Goal: Task Accomplishment & Management: Complete application form

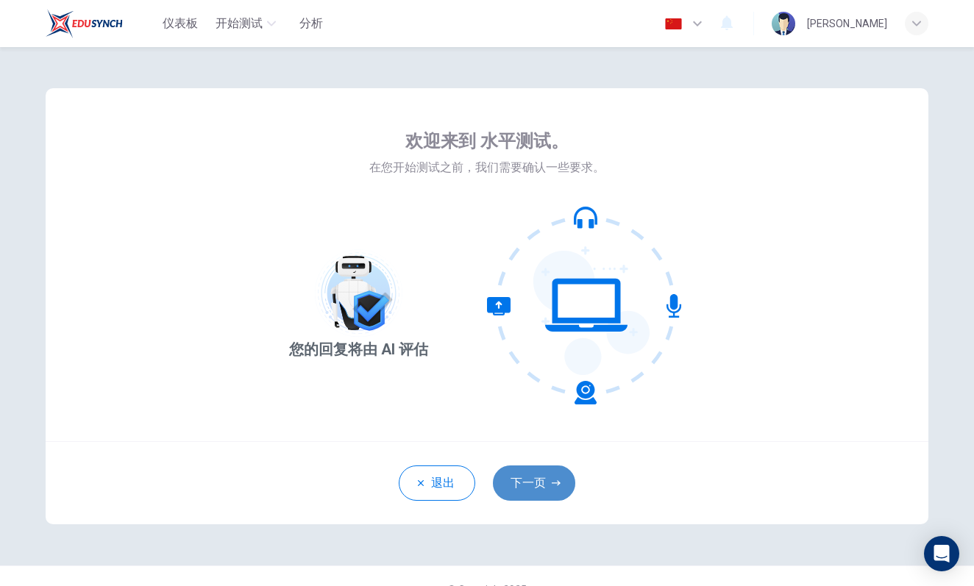
click at [536, 482] on button "下一页" at bounding box center [534, 483] width 82 height 35
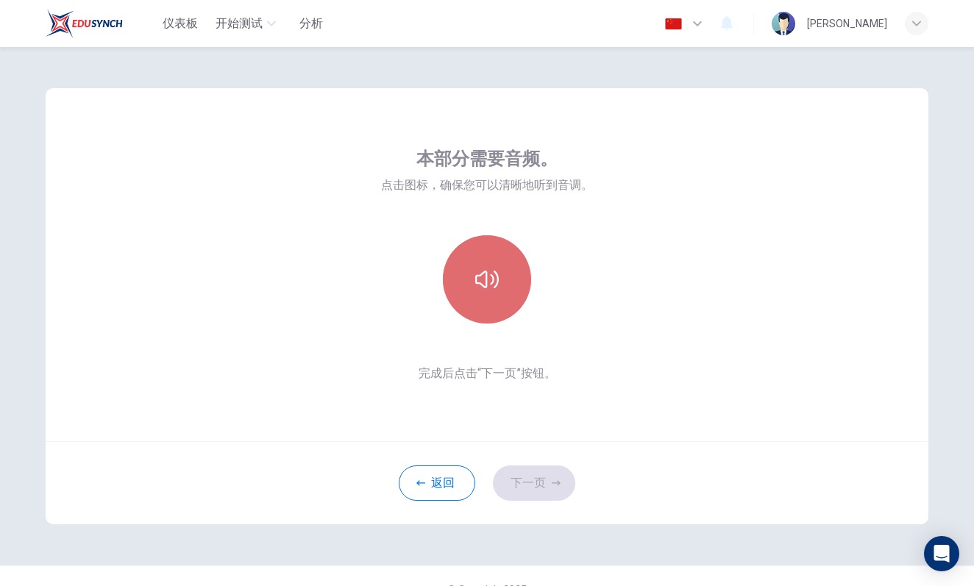
click at [479, 262] on button "button" at bounding box center [487, 279] width 88 height 88
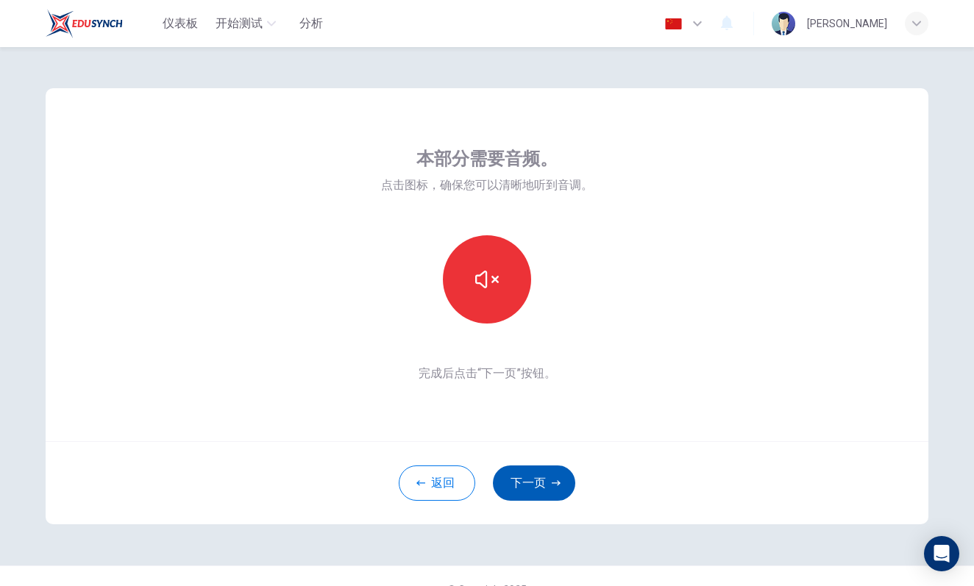
click at [531, 491] on button "下一页" at bounding box center [534, 483] width 82 height 35
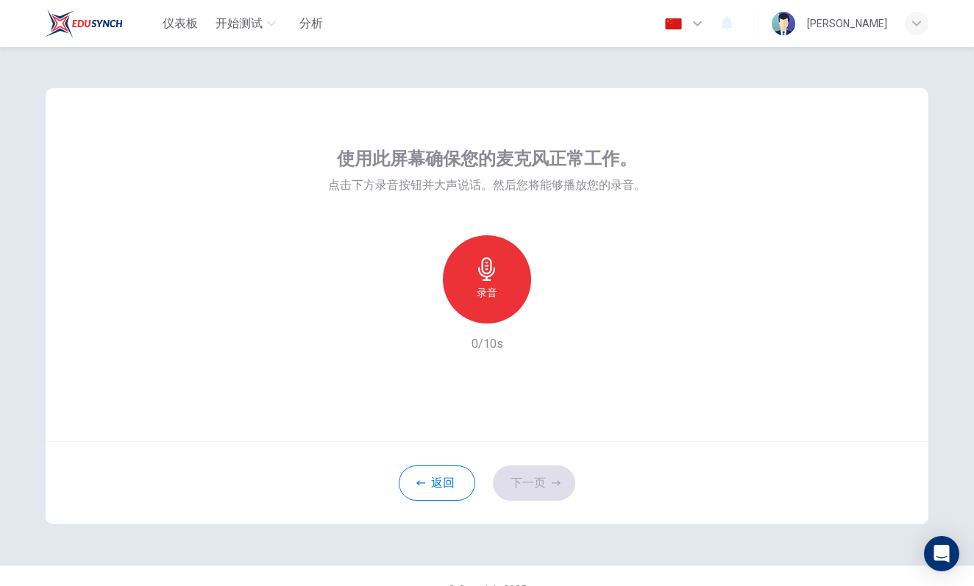
click at [497, 287] on h6 "录音" at bounding box center [487, 293] width 21 height 18
click at [496, 286] on h6 "停止" at bounding box center [487, 293] width 21 height 18
click at [528, 476] on button "下一页" at bounding box center [534, 483] width 82 height 35
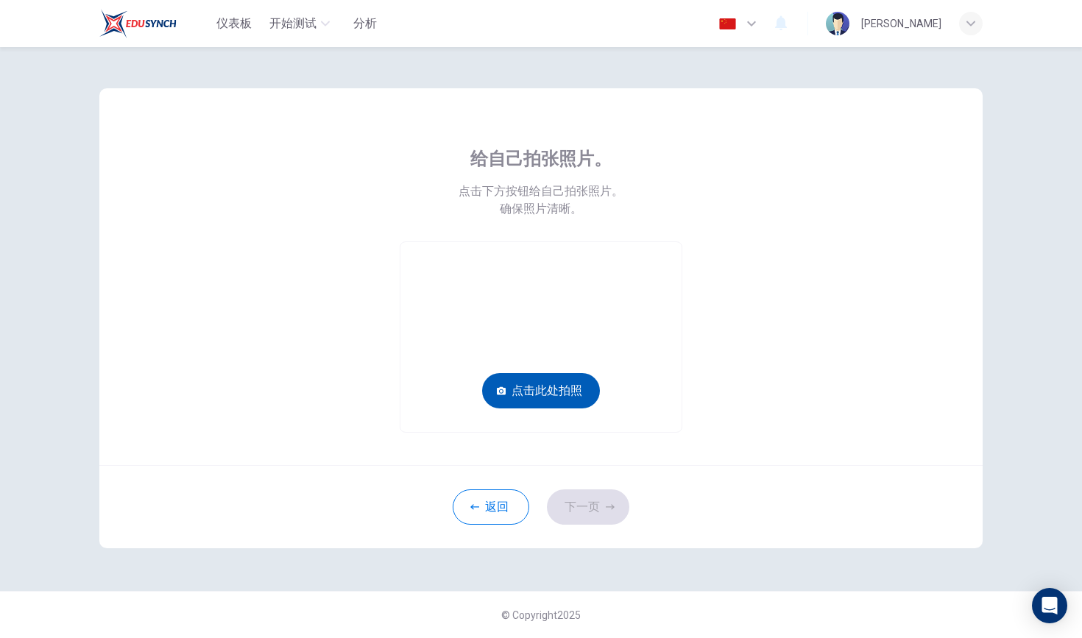
click at [534, 383] on button "点击此处拍照" at bounding box center [541, 390] width 118 height 35
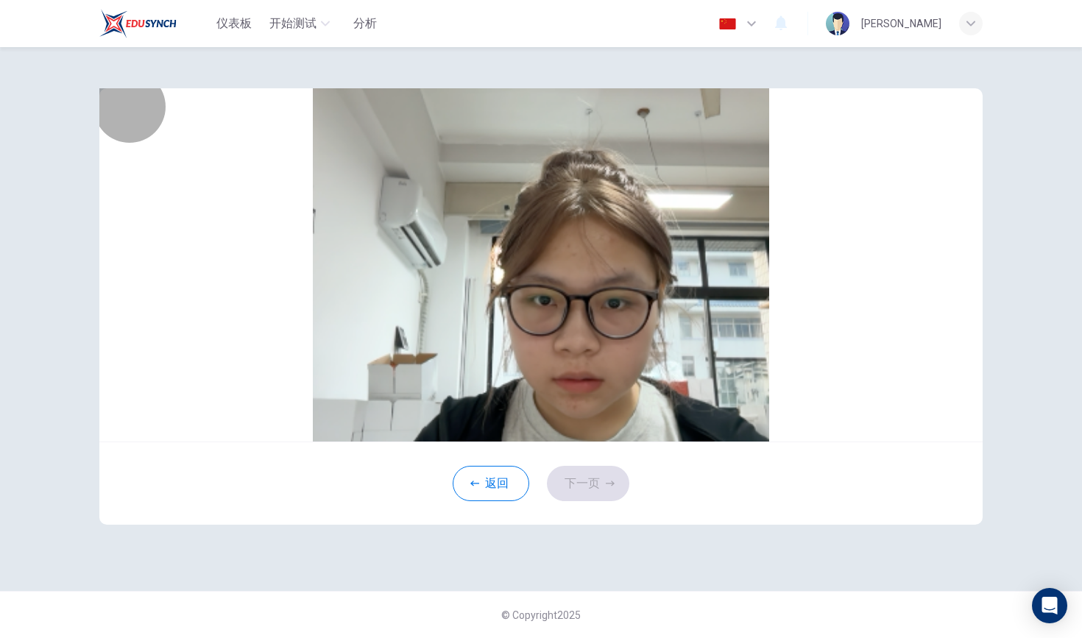
click at [563, 235] on button "保存" at bounding box center [552, 227] width 22 height 16
click at [583, 501] on button "下一页" at bounding box center [588, 483] width 82 height 35
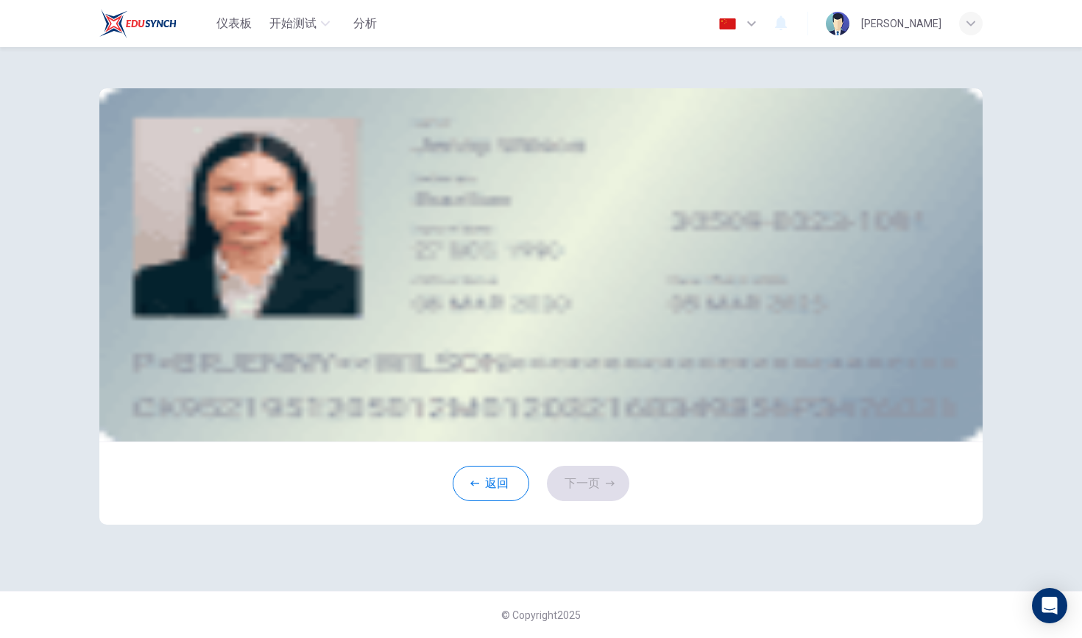
click at [497, 235] on div "上传图片" at bounding box center [540, 227] width 447 height 18
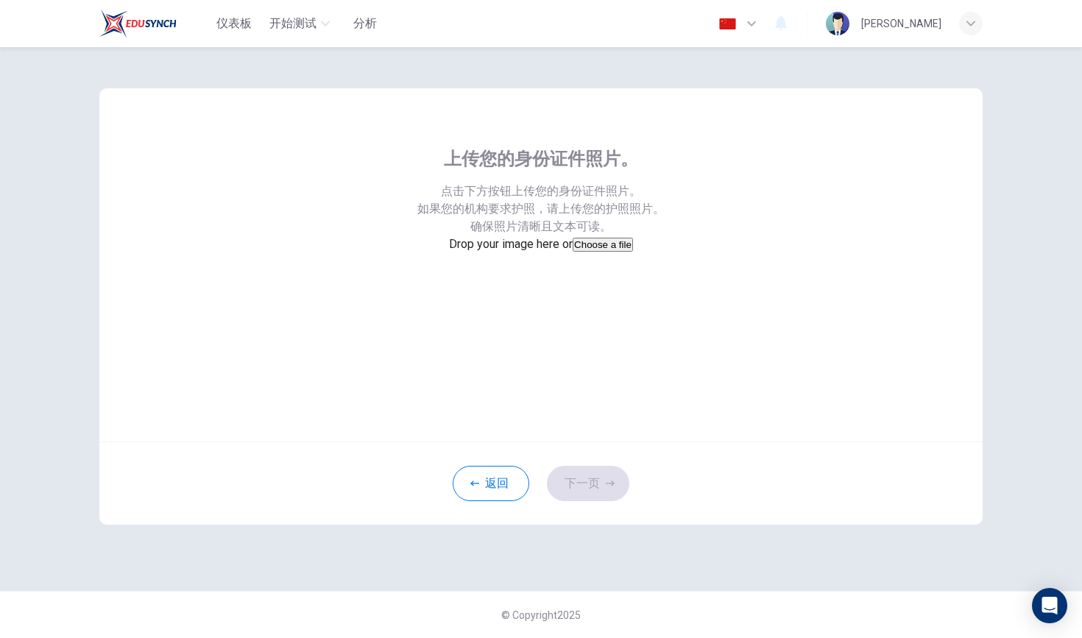
click at [572, 252] on button "Choose a file" at bounding box center [602, 245] width 60 height 14
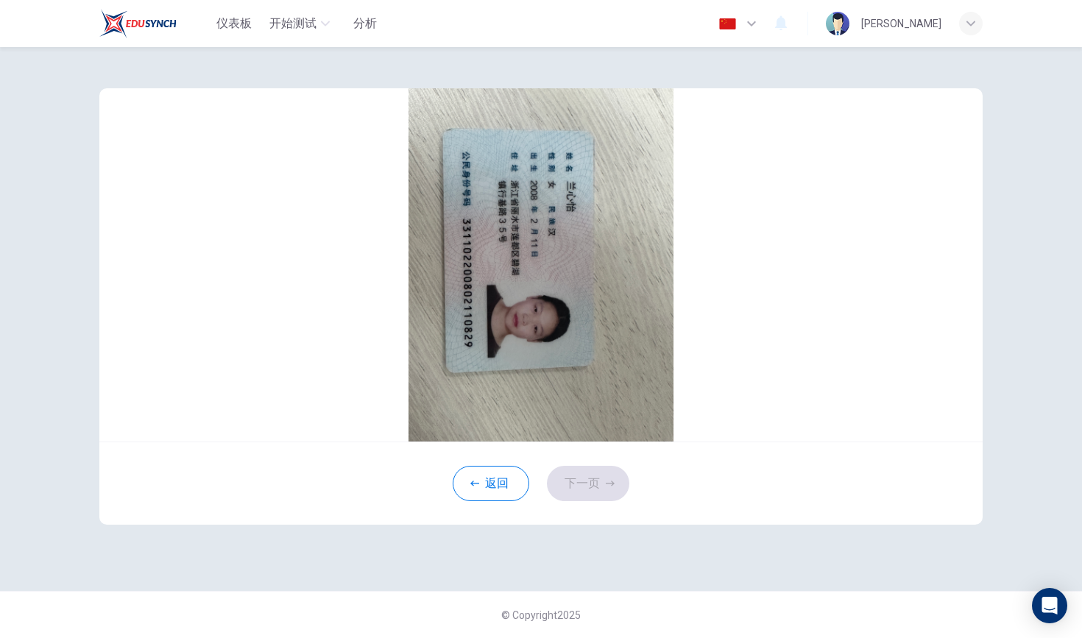
click at [555, 270] on button "button" at bounding box center [548, 261] width 15 height 17
click at [554, 266] on icon "button" at bounding box center [548, 261] width 12 height 12
click at [555, 270] on button "button" at bounding box center [548, 261] width 15 height 17
click at [548, 289] on button "保存" at bounding box center [537, 281] width 22 height 16
click at [578, 501] on button "下一页" at bounding box center [588, 483] width 82 height 35
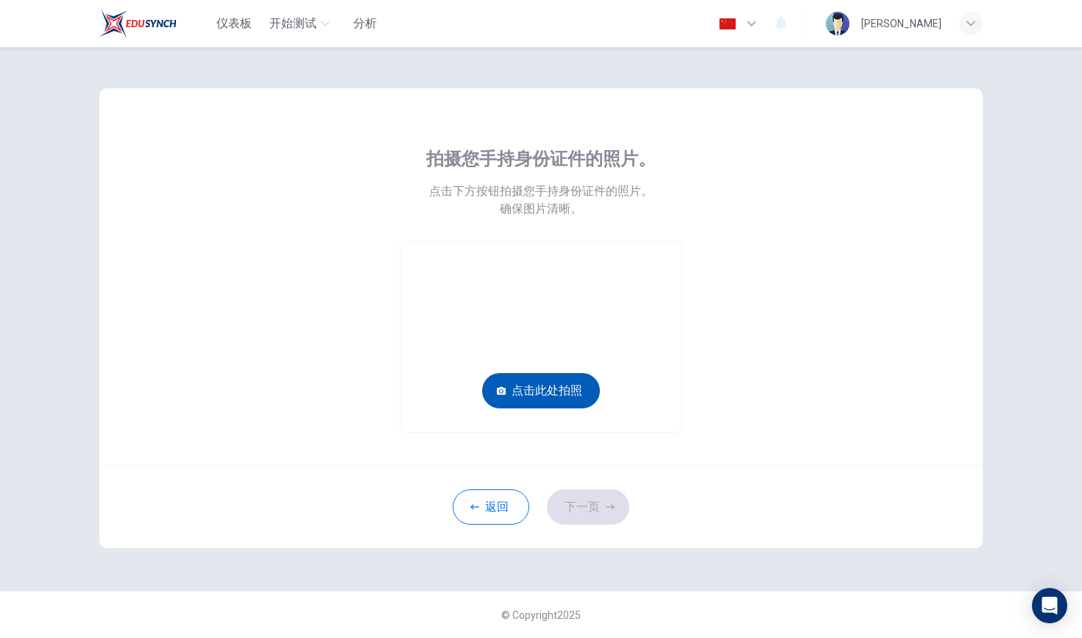
click at [541, 381] on button "点击此处拍照" at bounding box center [541, 390] width 118 height 35
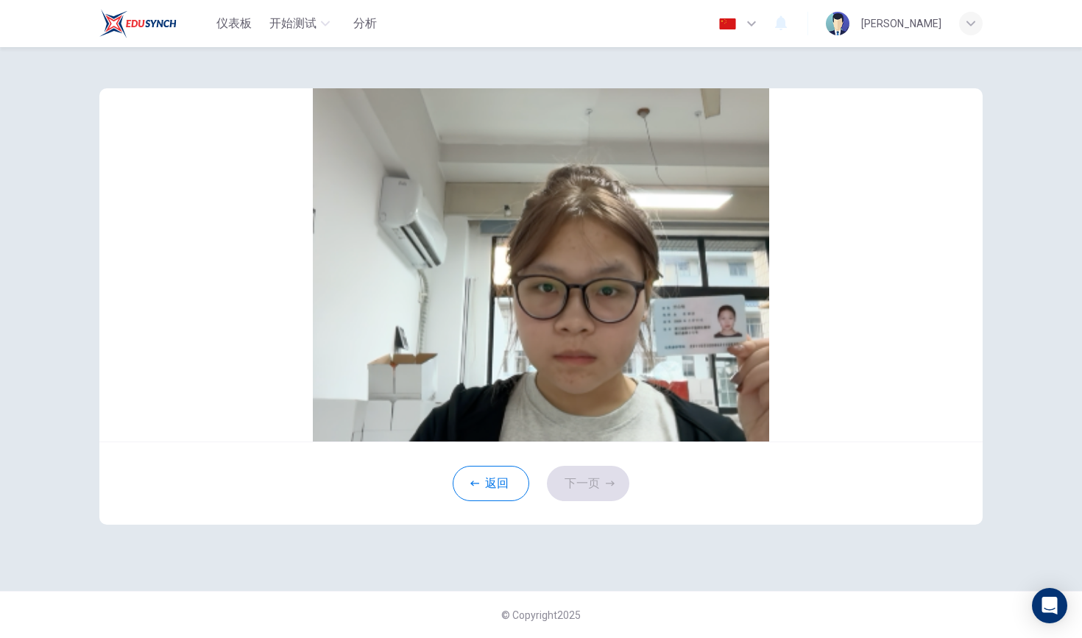
click at [519, 235] on button "取消" at bounding box center [530, 227] width 22 height 16
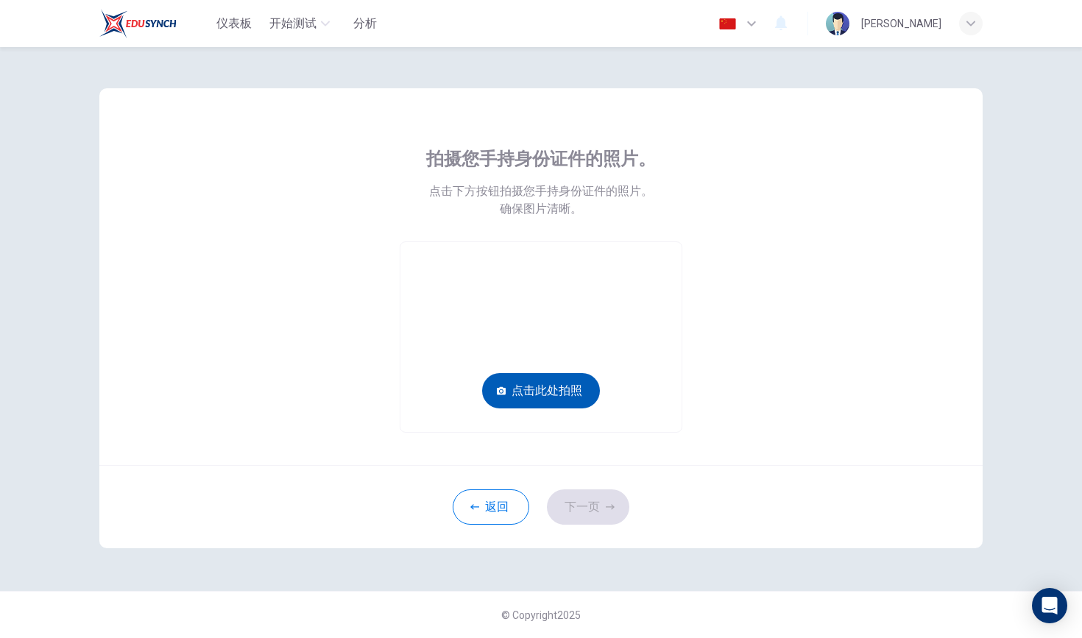
click at [544, 385] on button "点击此处拍照" at bounding box center [541, 390] width 118 height 35
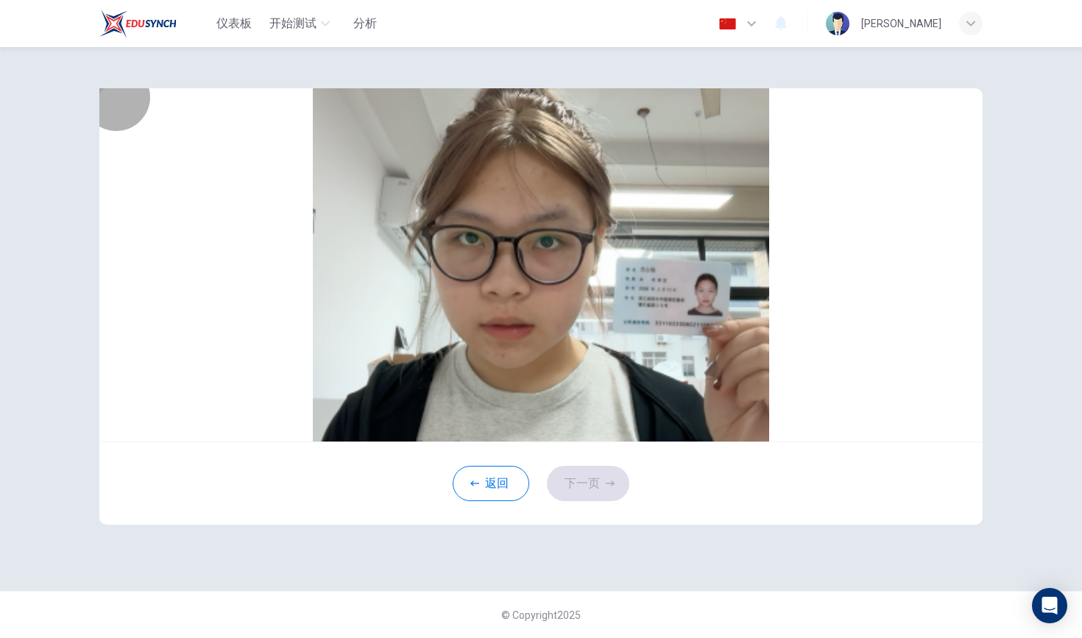
click at [563, 235] on button "保存" at bounding box center [552, 227] width 22 height 16
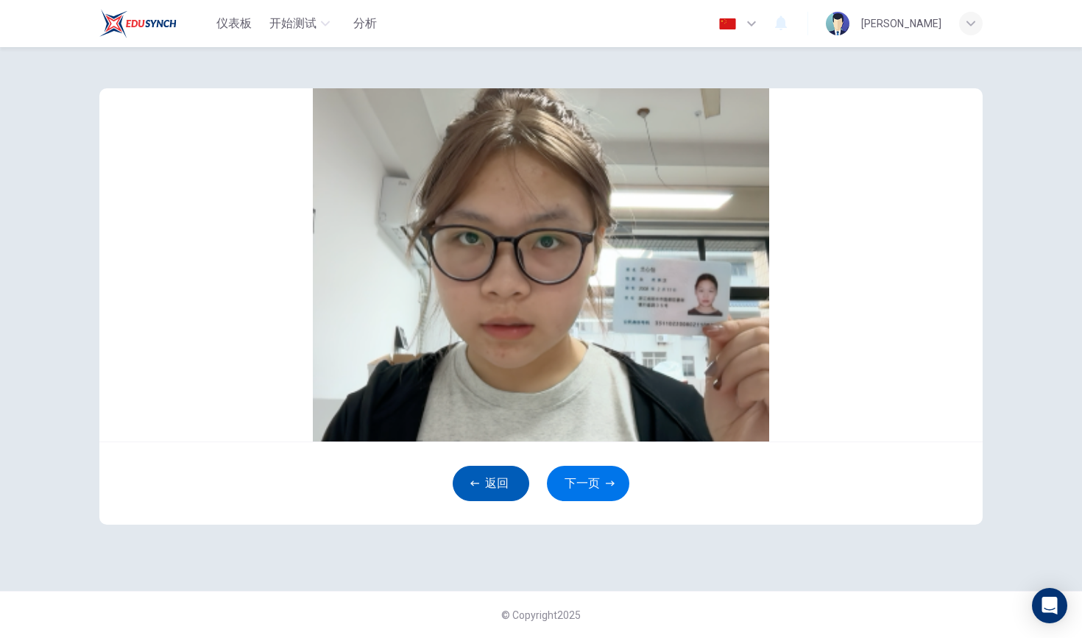
click at [497, 501] on button "返回" at bounding box center [490, 483] width 77 height 35
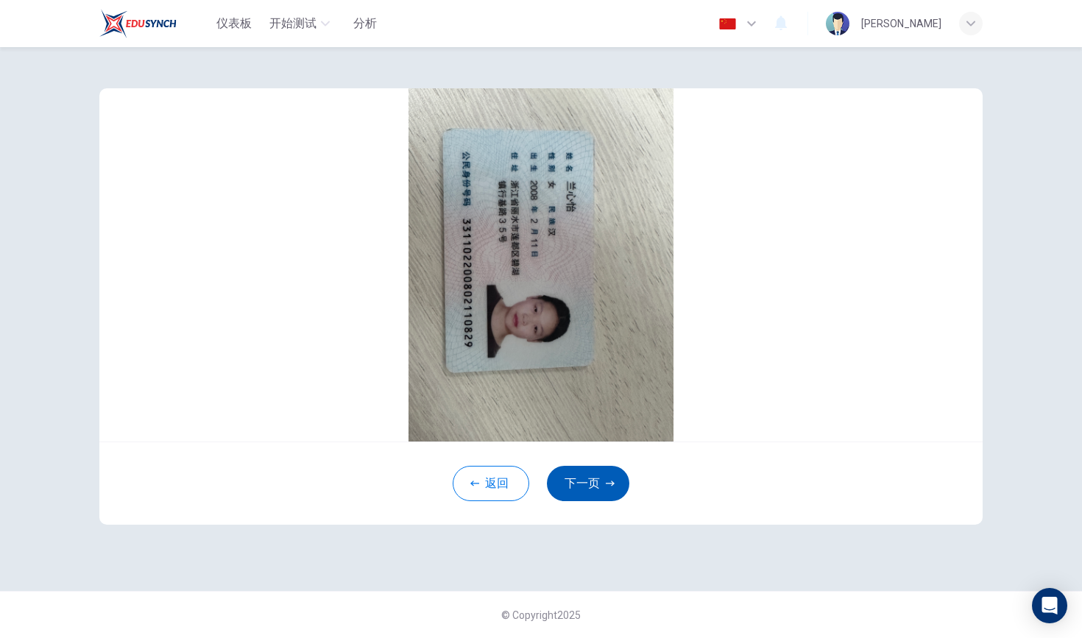
click at [590, 501] on button "下一页" at bounding box center [588, 483] width 82 height 35
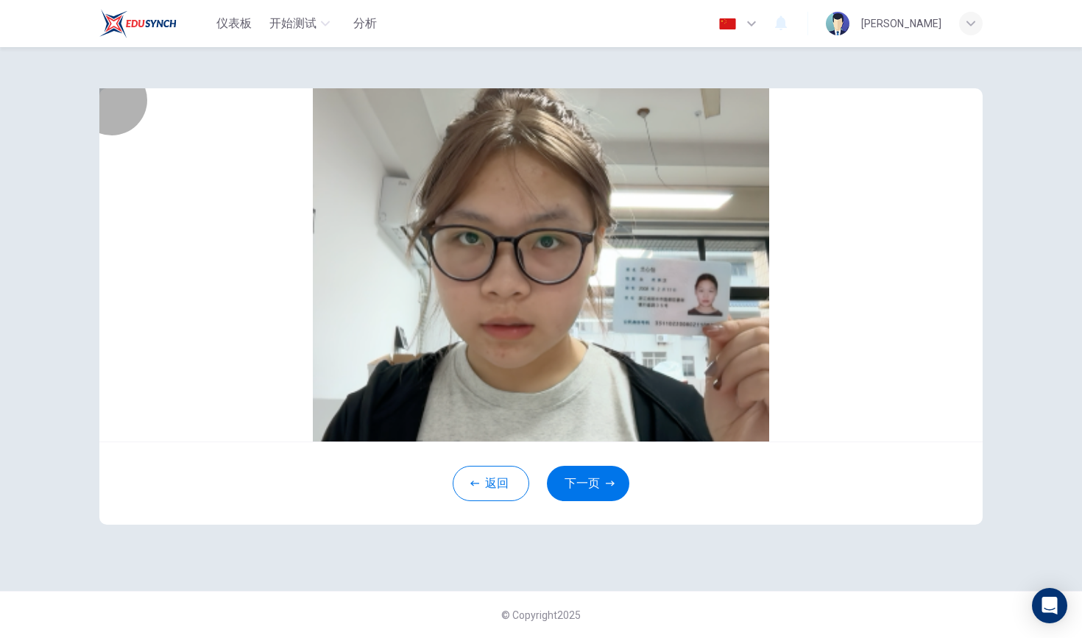
click at [519, 235] on button "取消" at bounding box center [530, 227] width 22 height 16
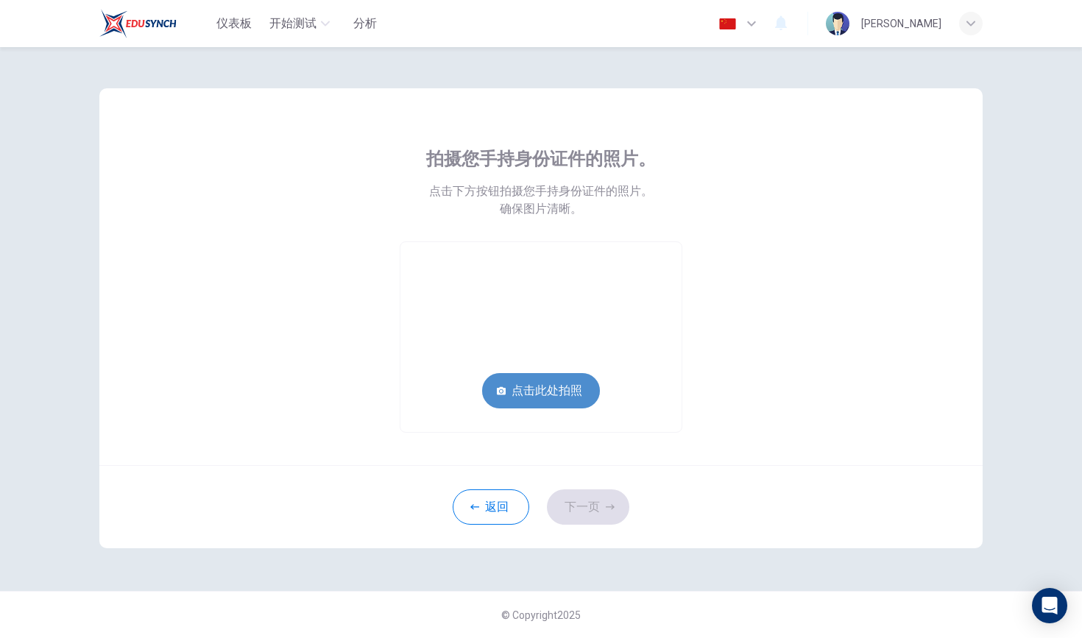
click at [561, 380] on button "点击此处拍照" at bounding box center [541, 390] width 118 height 35
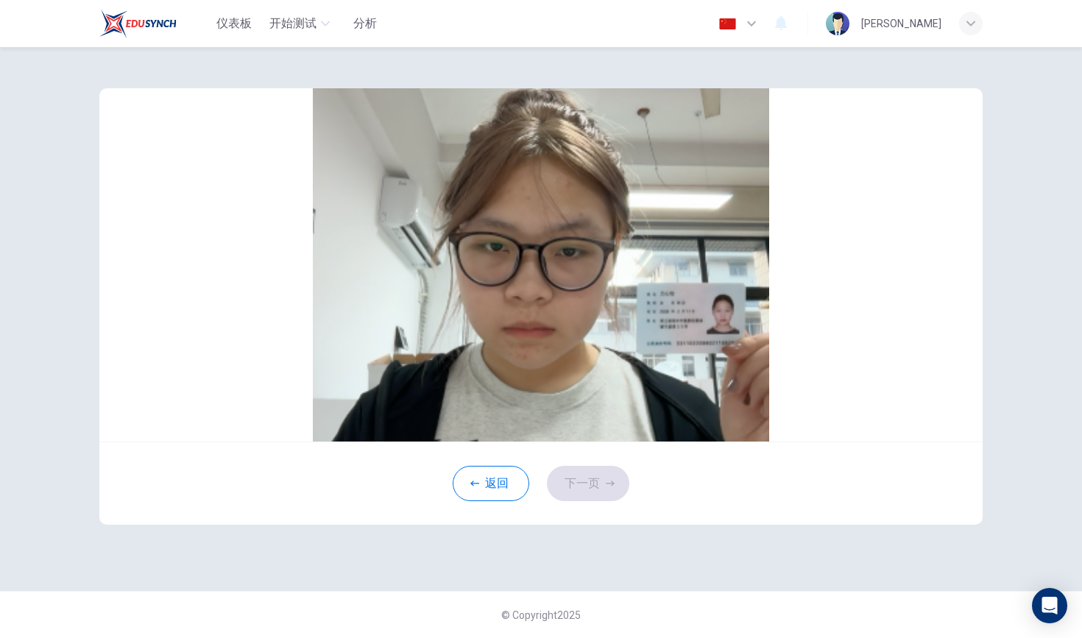
click at [483, 525] on div "返回 下一页" at bounding box center [540, 482] width 883 height 83
click at [483, 501] on button "返回" at bounding box center [490, 483] width 77 height 35
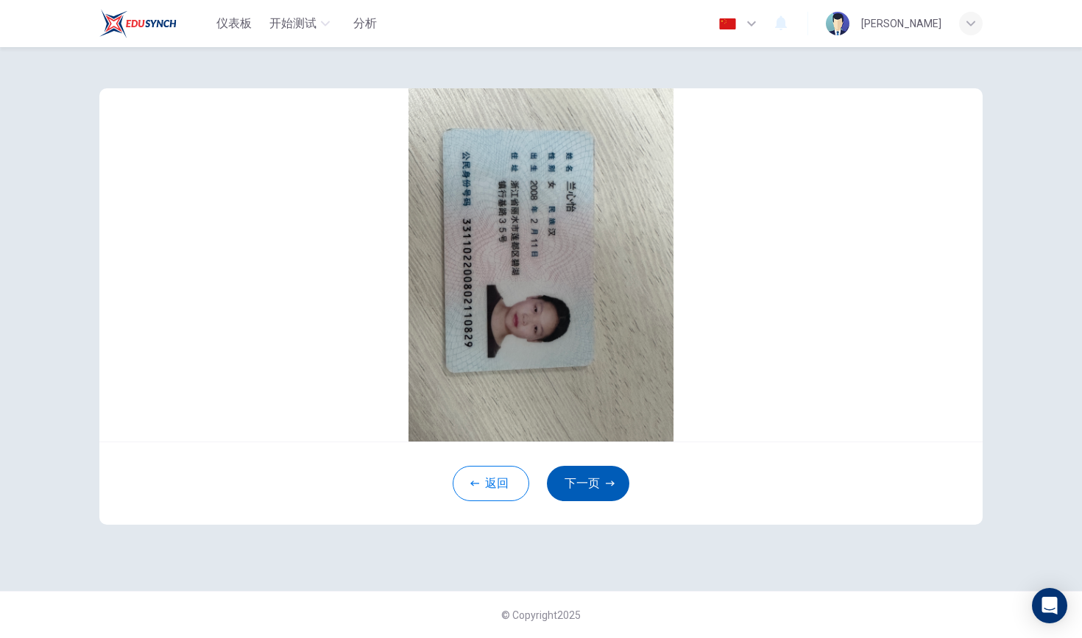
click at [586, 501] on button "下一页" at bounding box center [588, 483] width 82 height 35
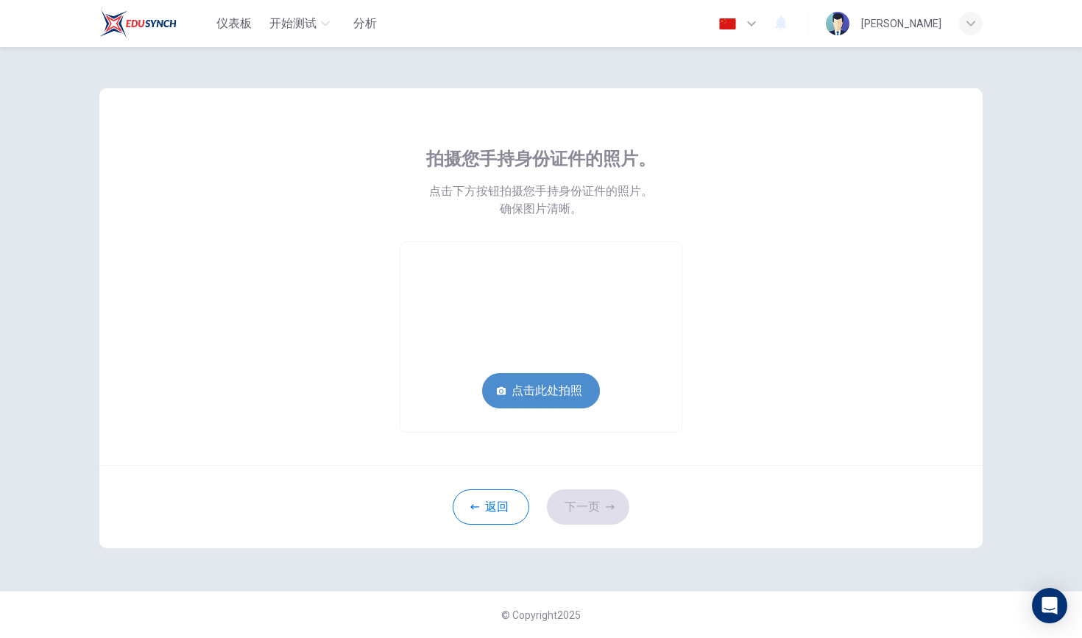
click at [543, 393] on button "点击此处拍照" at bounding box center [541, 390] width 118 height 35
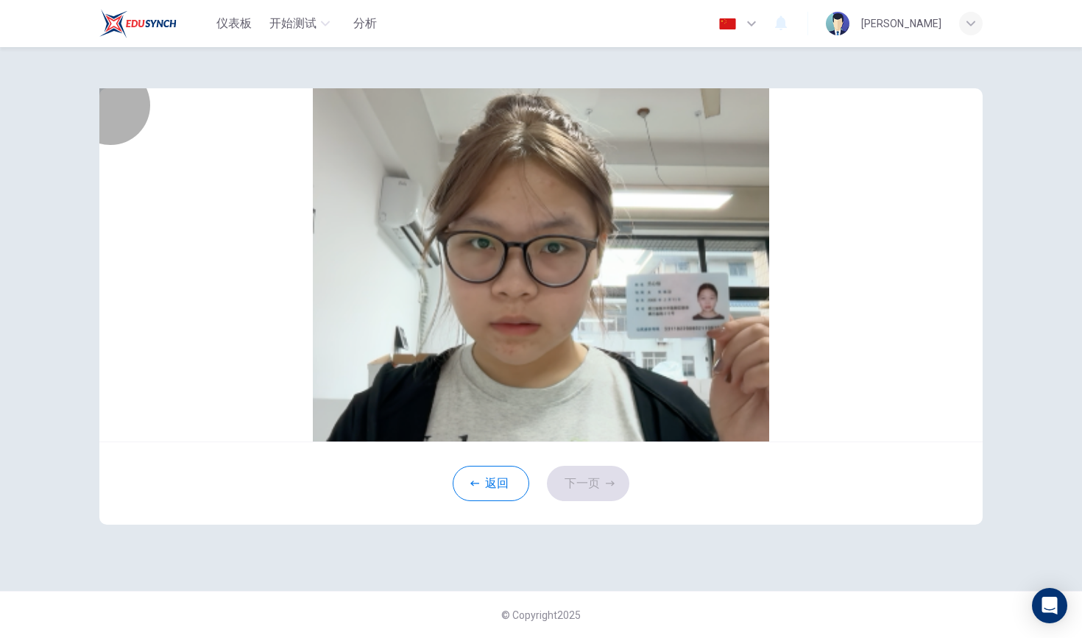
click at [563, 235] on button "保存" at bounding box center [552, 227] width 22 height 16
click at [562, 501] on button "下一页" at bounding box center [588, 483] width 82 height 35
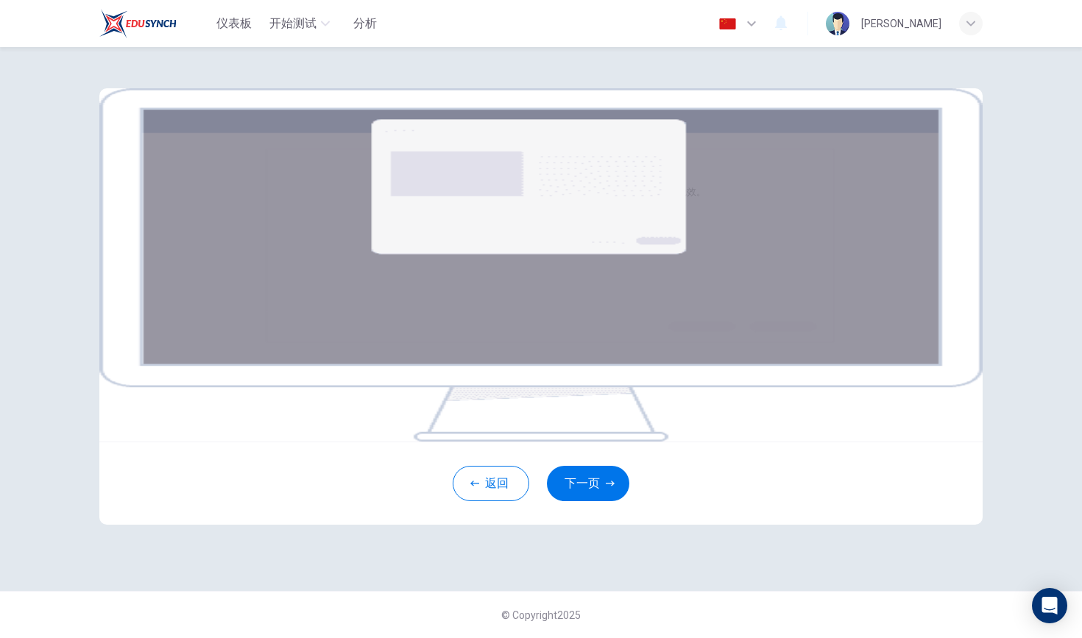
scroll to position [53, 0]
click at [562, 501] on button "下一页" at bounding box center [588, 483] width 82 height 35
click at [505, 501] on button "返回" at bounding box center [490, 483] width 77 height 35
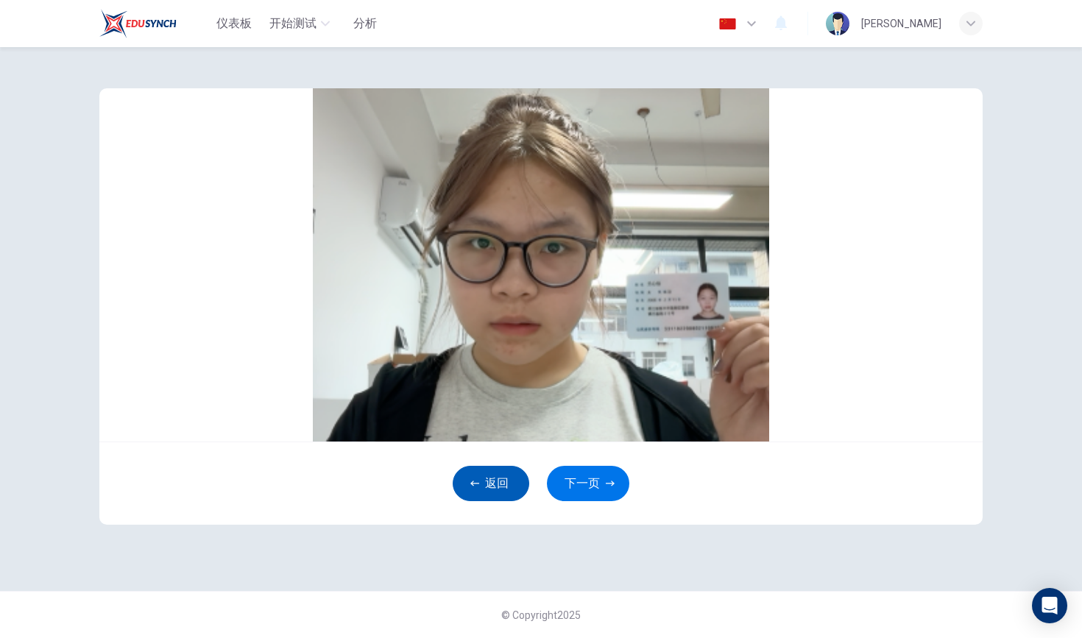
scroll to position [38, 0]
click at [592, 500] on button "下一页" at bounding box center [588, 483] width 82 height 35
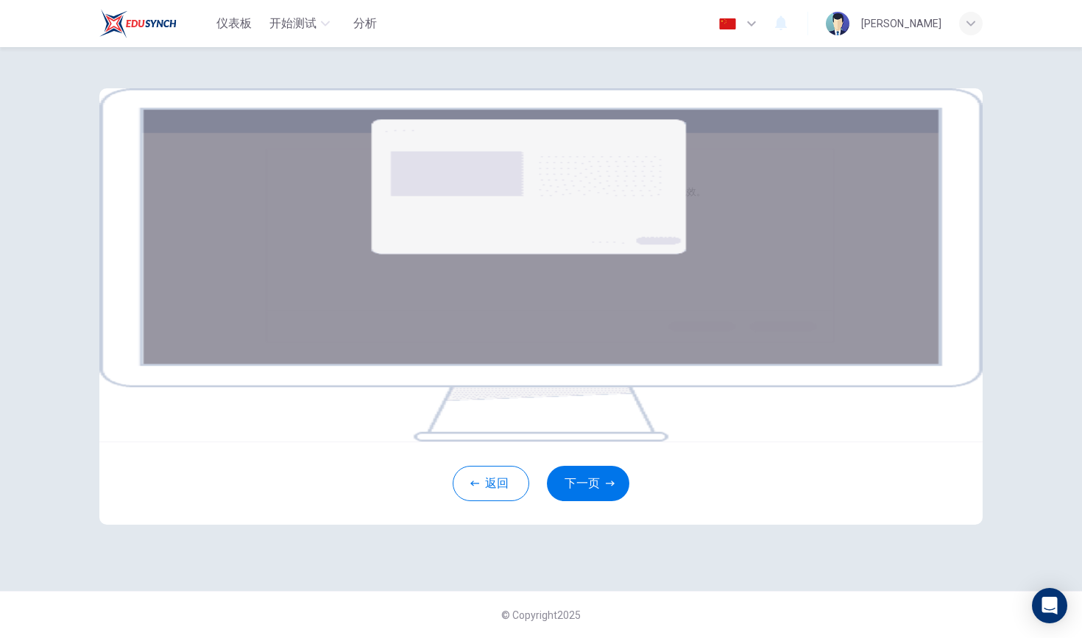
click at [576, 307] on img at bounding box center [540, 264] width 883 height 353
click at [446, 315] on img at bounding box center [540, 264] width 883 height 353
click at [598, 501] on button "下一页" at bounding box center [588, 483] width 82 height 35
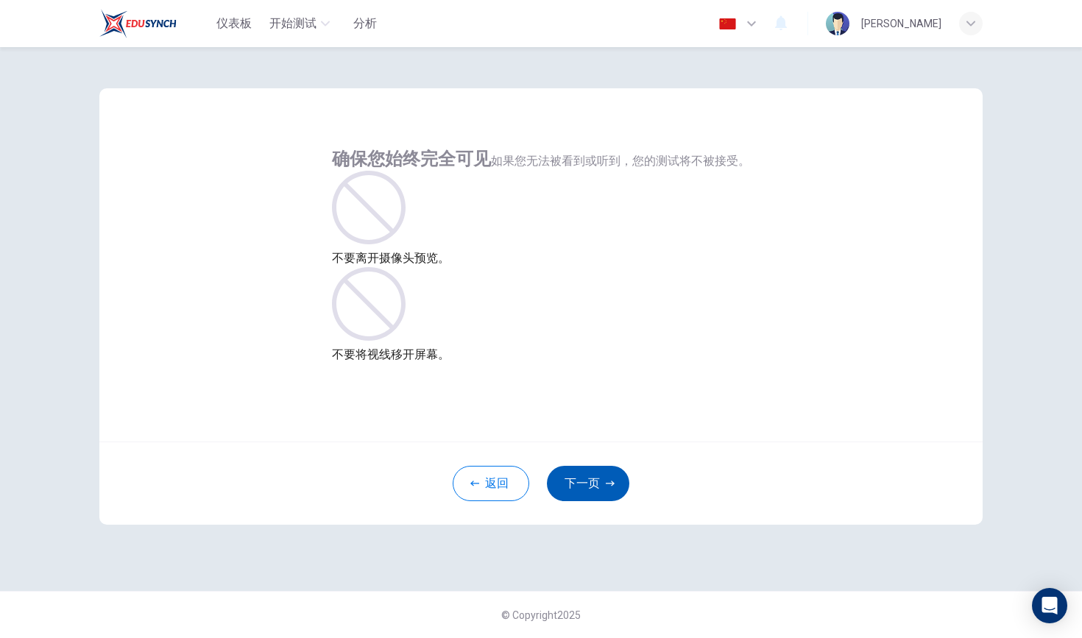
click at [592, 491] on button "下一页" at bounding box center [588, 483] width 82 height 35
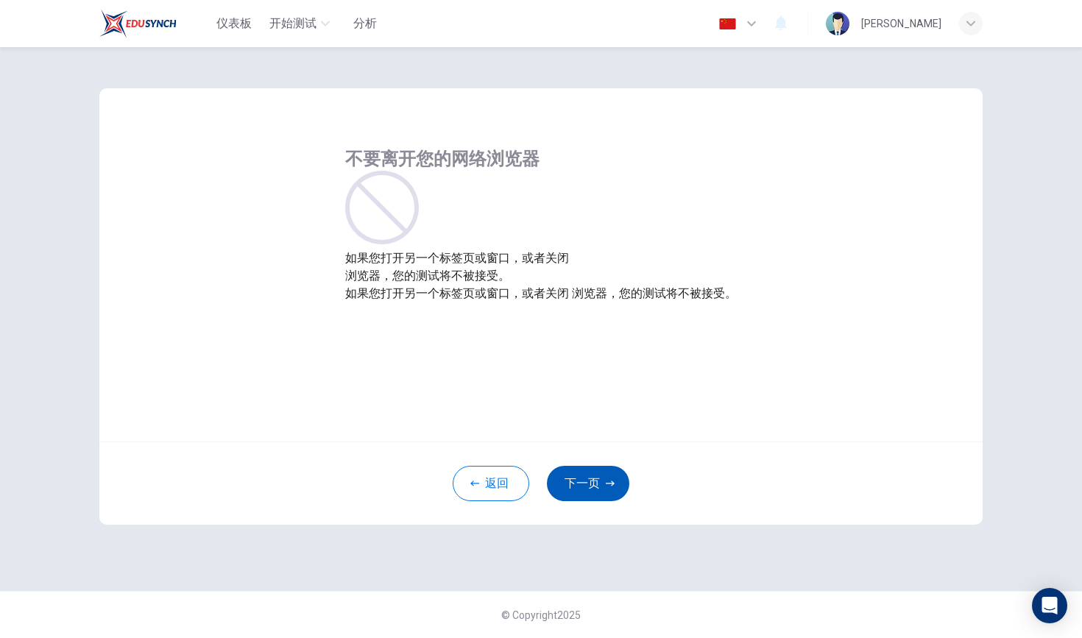
click at [592, 491] on button "下一页" at bounding box center [588, 483] width 82 height 35
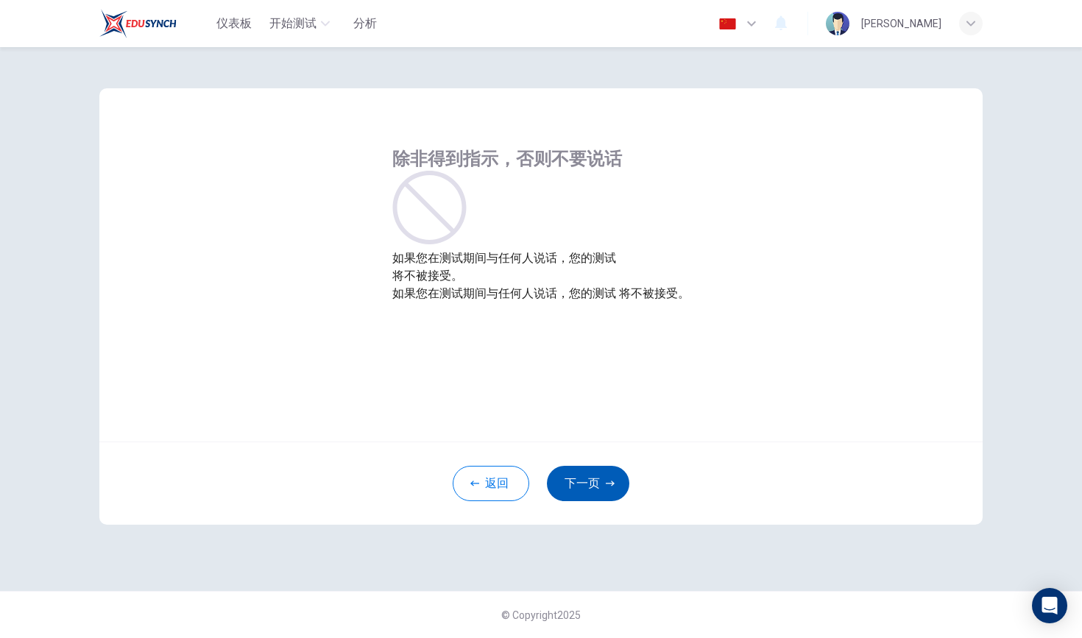
click at [598, 484] on button "下一页" at bounding box center [588, 483] width 82 height 35
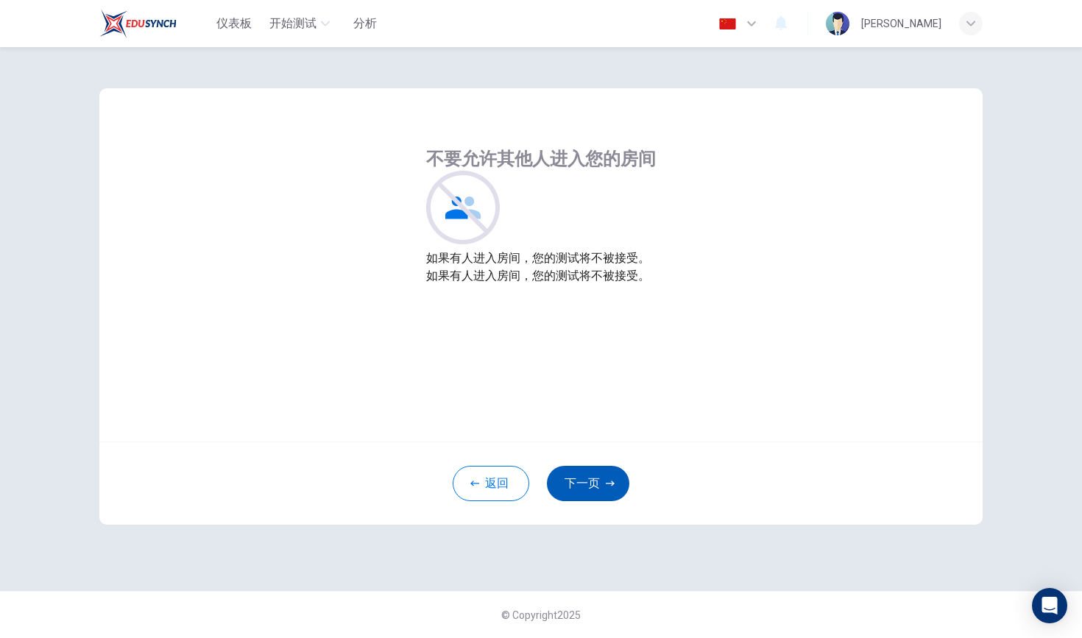
click at [598, 484] on button "下一页" at bounding box center [588, 483] width 82 height 35
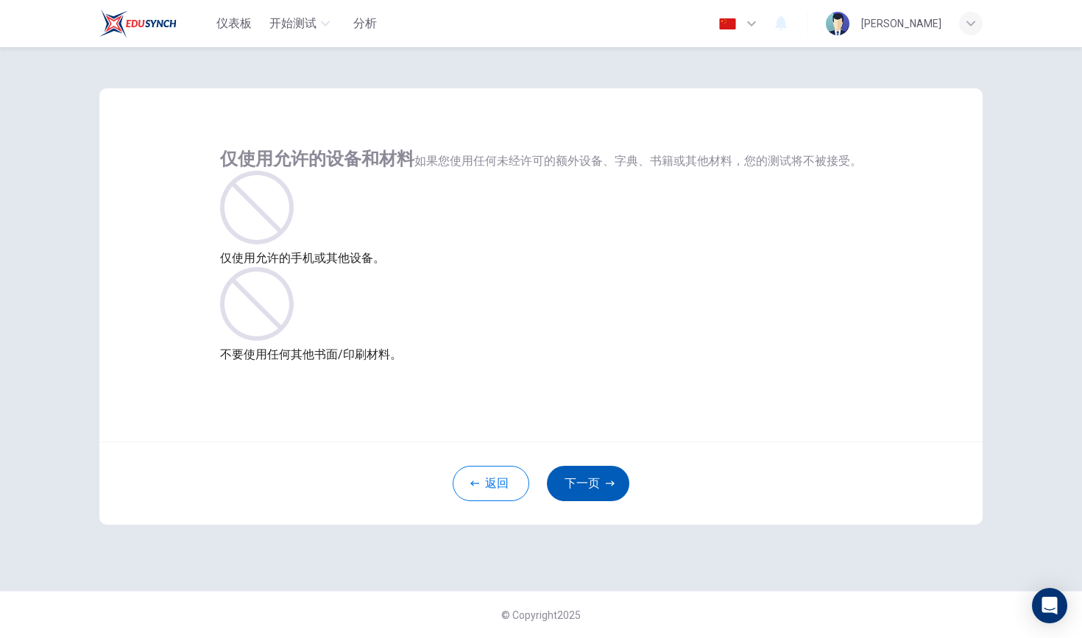
click at [598, 484] on button "下一页" at bounding box center [588, 483] width 82 height 35
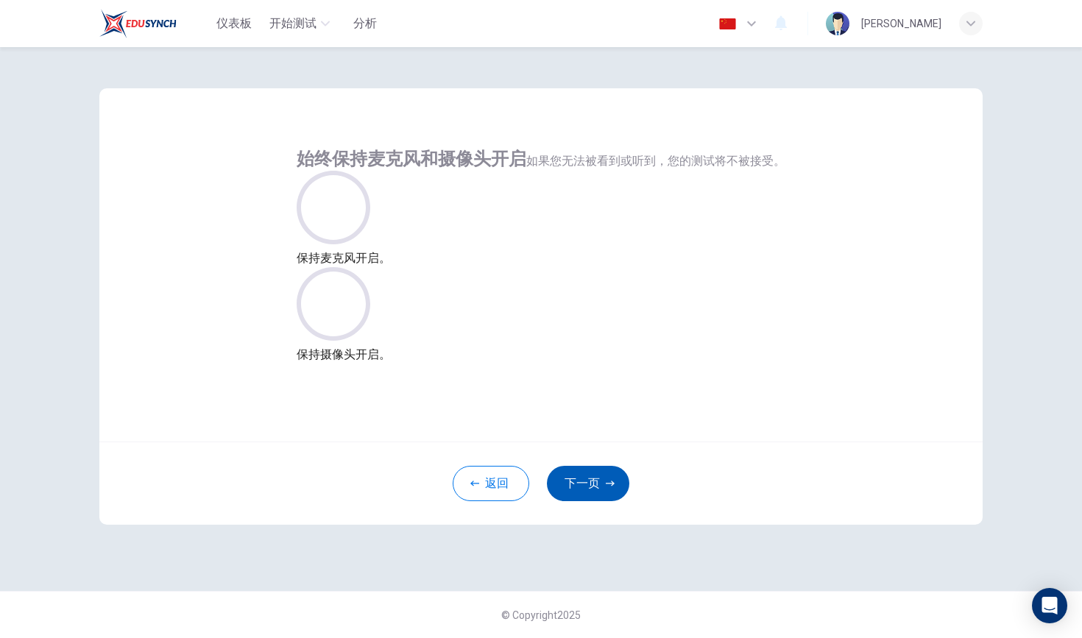
click at [598, 484] on button "下一页" at bounding box center [588, 483] width 82 height 35
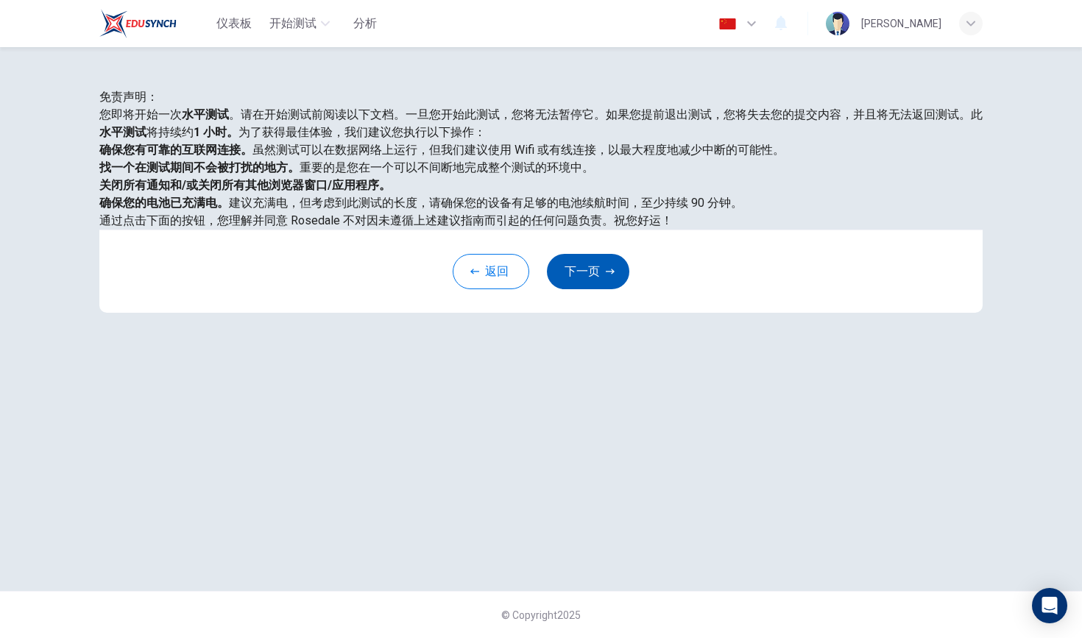
click at [593, 289] on button "下一页" at bounding box center [588, 271] width 82 height 35
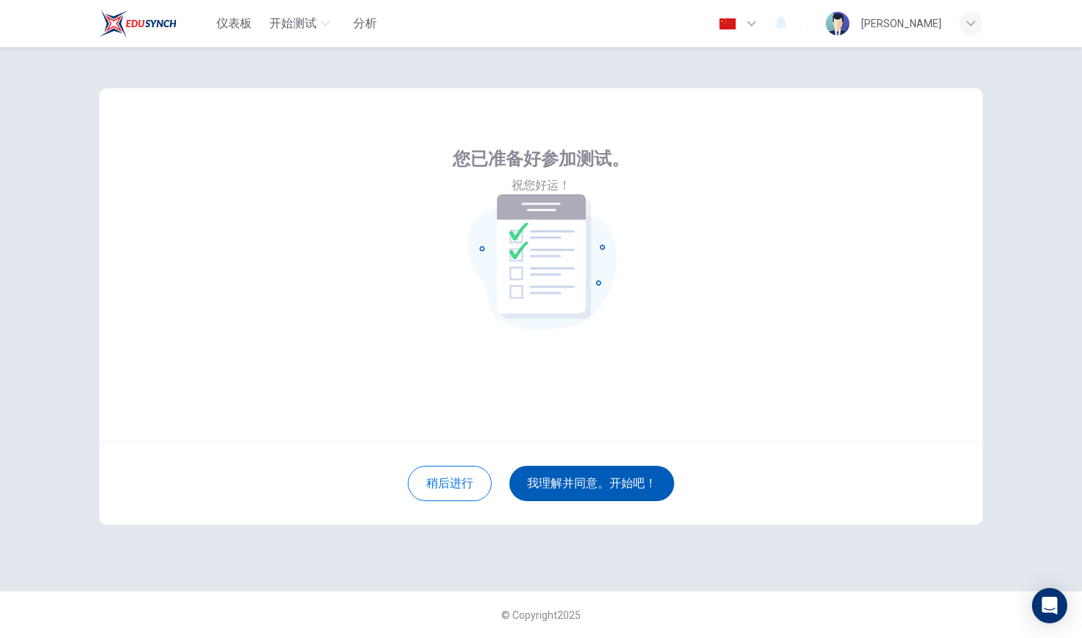
click at [603, 491] on button "我理解并同意。开始吧！" at bounding box center [591, 483] width 165 height 35
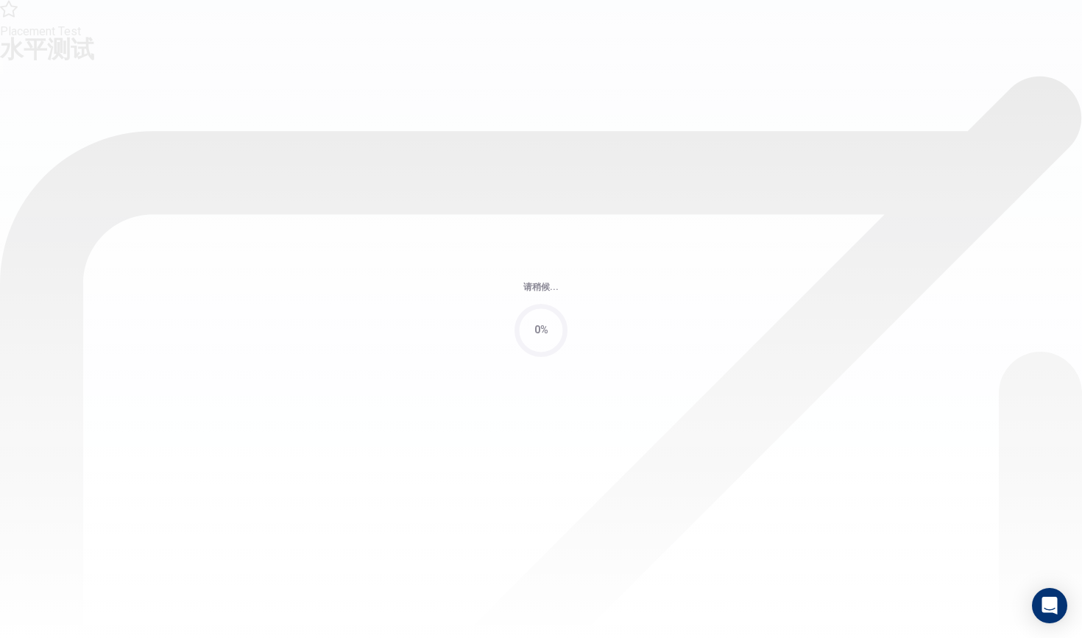
click at [604, 476] on div "请稍候... 0%" at bounding box center [541, 319] width 1082 height 638
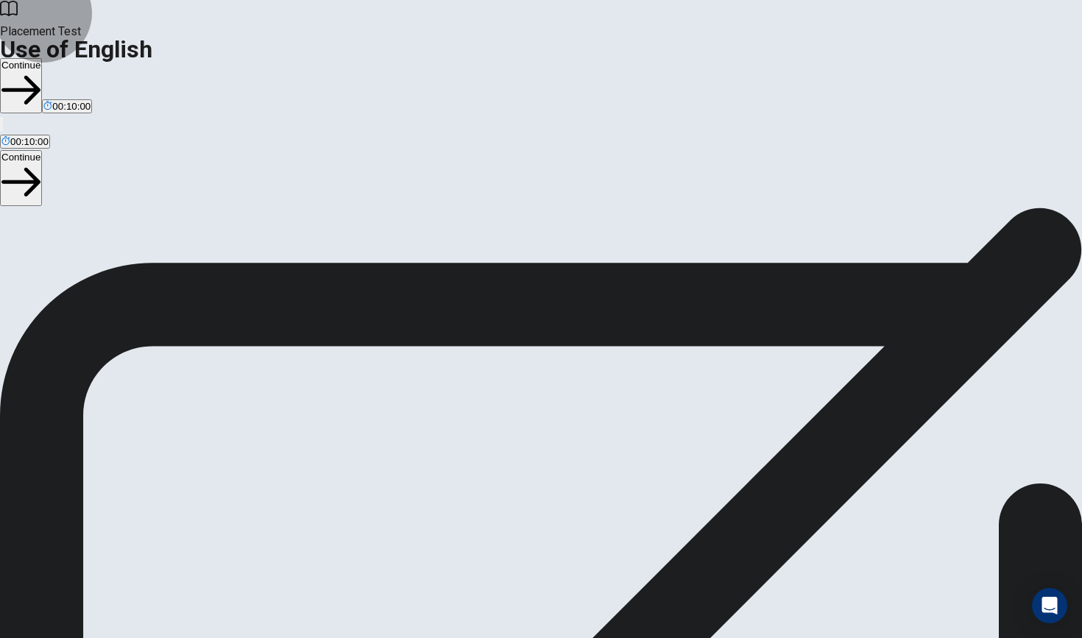
click at [42, 58] on button "Continue" at bounding box center [21, 85] width 42 height 55
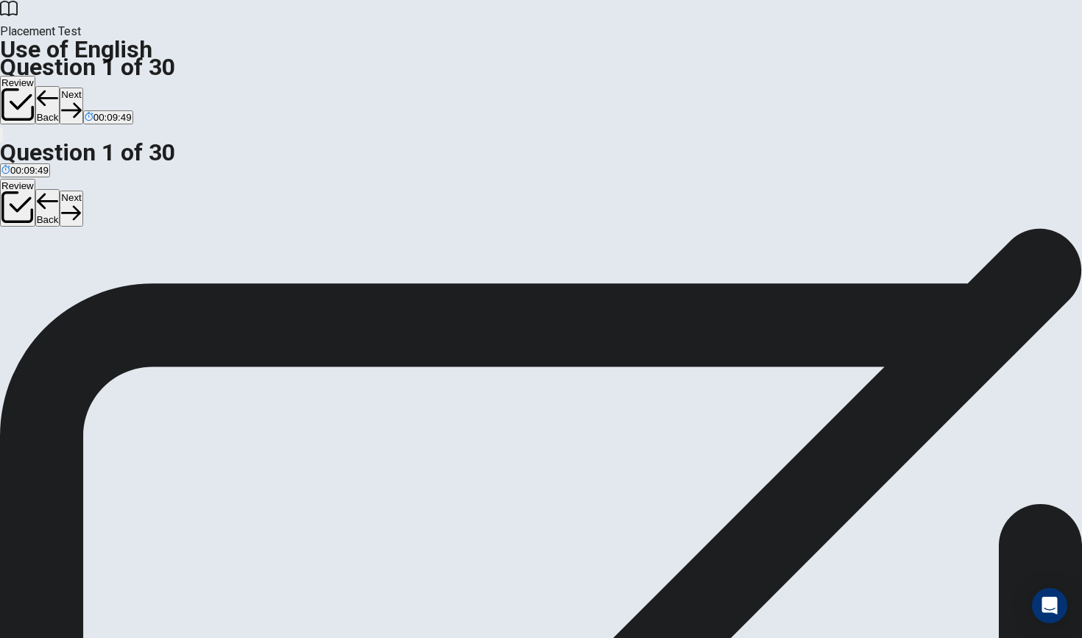
click at [60, 86] on button "Back" at bounding box center [47, 105] width 25 height 38
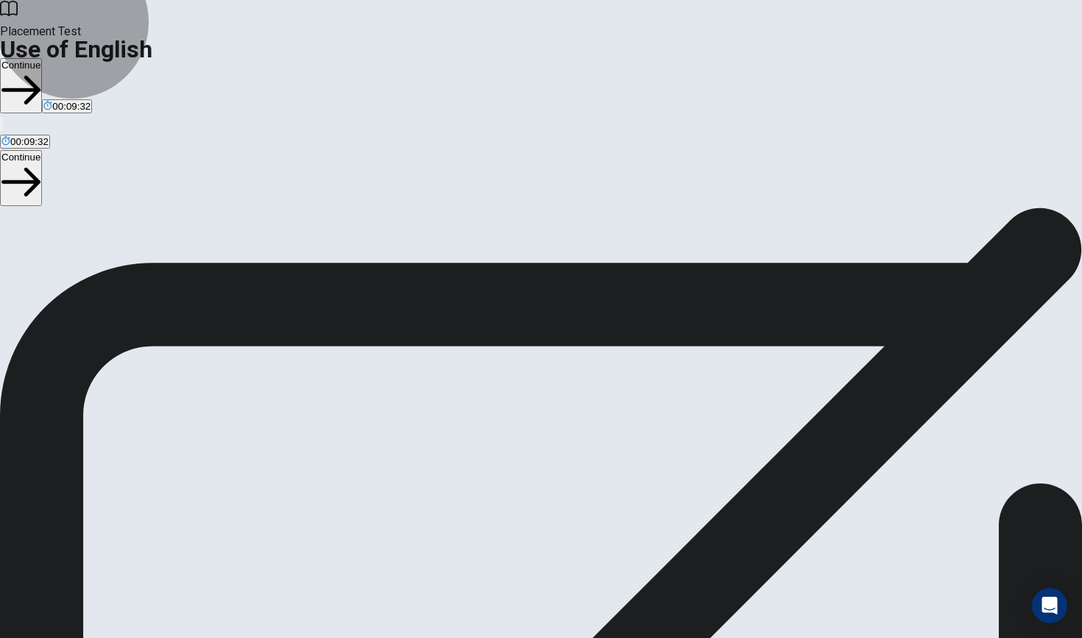
click at [42, 58] on button "Continue" at bounding box center [21, 85] width 42 height 55
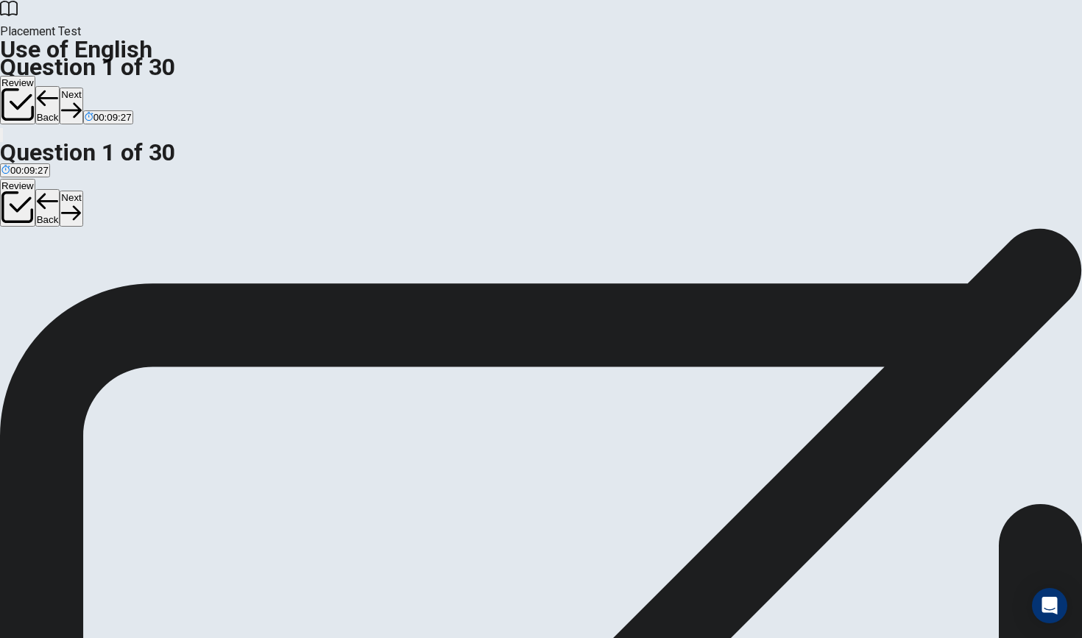
click at [82, 88] on button "Next" at bounding box center [71, 106] width 23 height 36
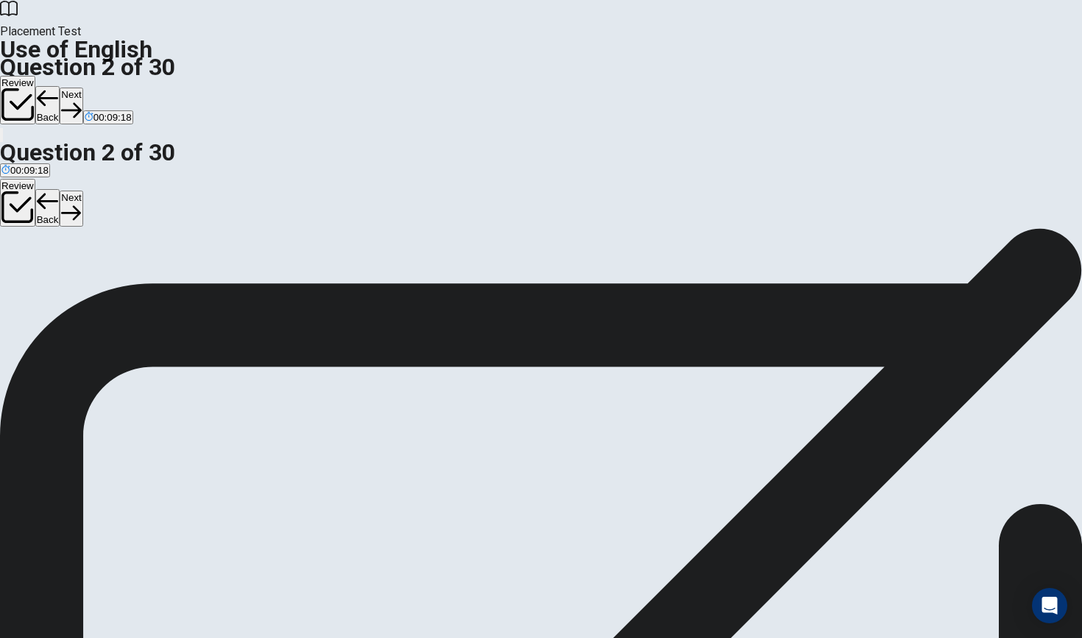
click at [82, 88] on button "Next" at bounding box center [71, 106] width 23 height 36
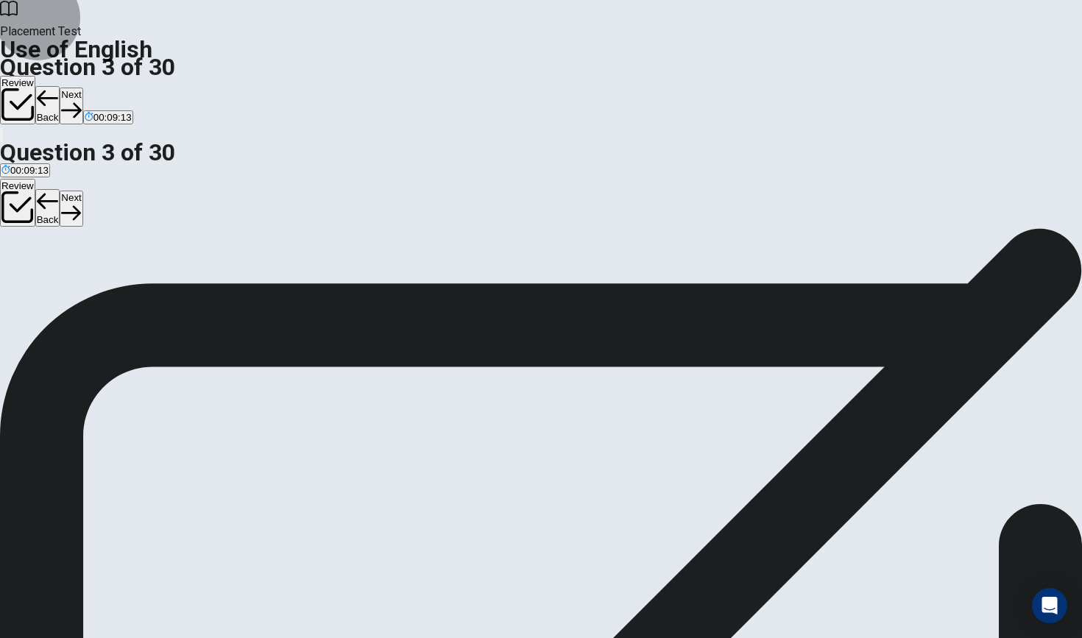
click at [82, 88] on button "Next" at bounding box center [71, 106] width 23 height 36
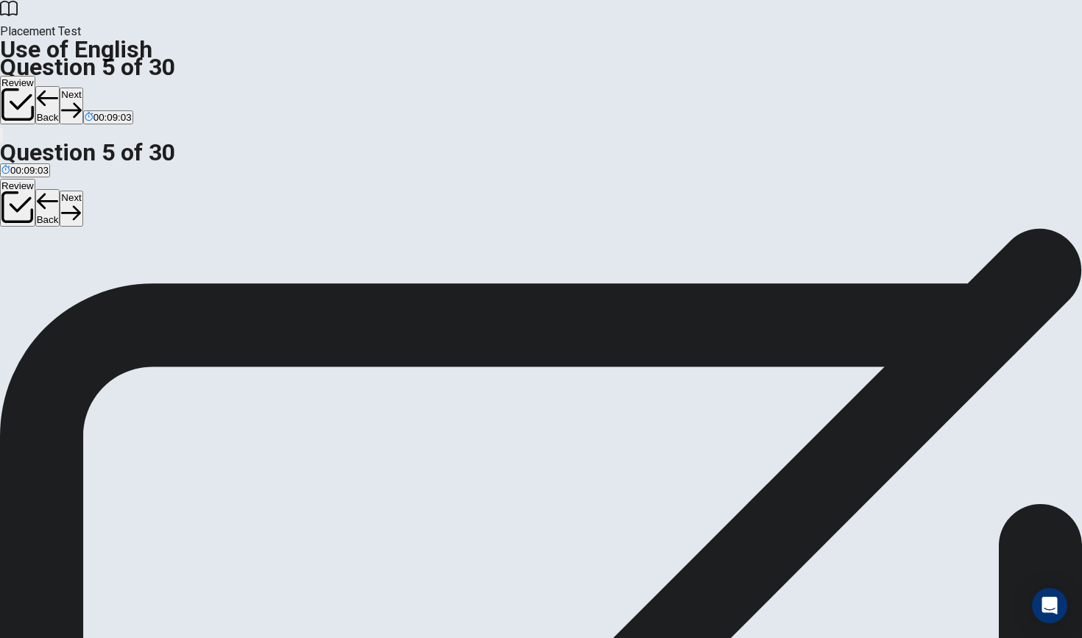
click at [82, 88] on button "Next" at bounding box center [71, 106] width 23 height 36
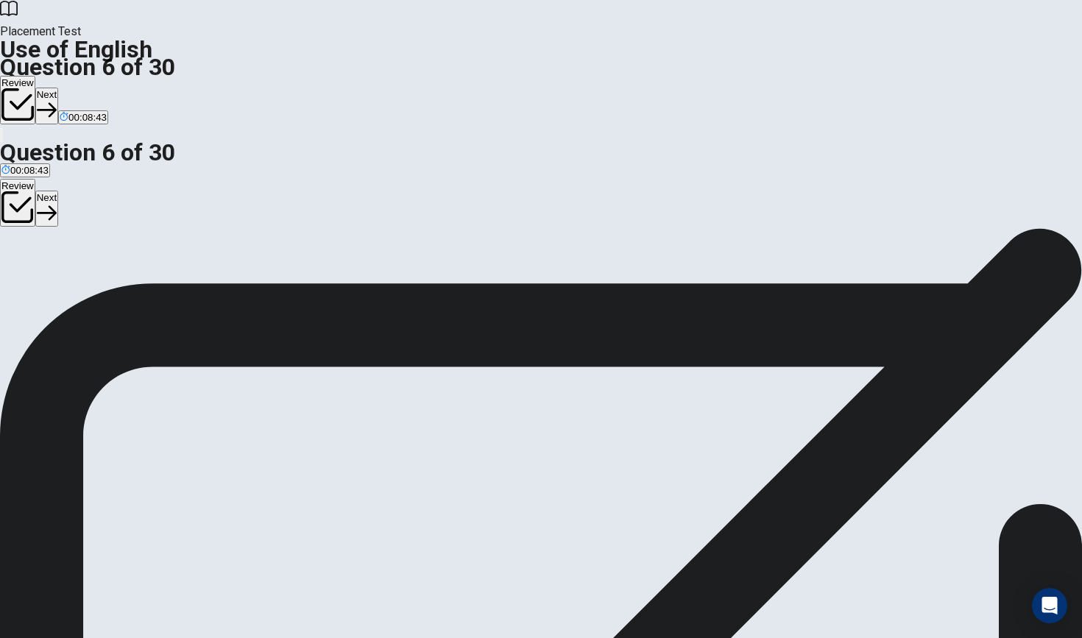
click at [58, 88] on button "Next" at bounding box center [46, 106] width 23 height 36
click at [81, 100] on icon "button" at bounding box center [71, 110] width 20 height 20
click at [82, 88] on button "Next" at bounding box center [71, 106] width 23 height 36
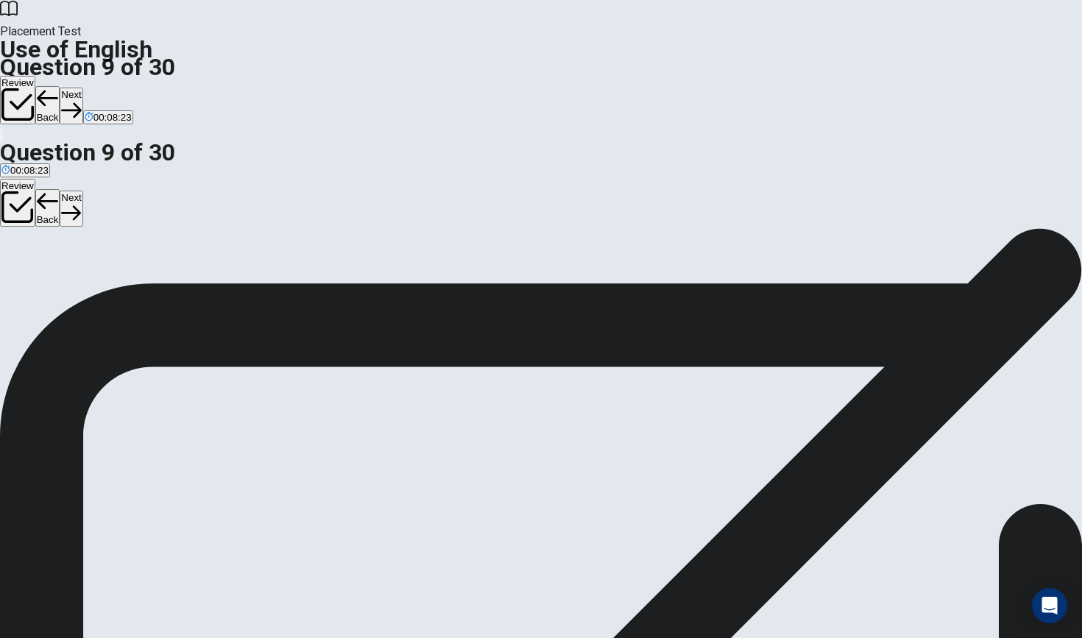
click at [82, 88] on button "Next" at bounding box center [71, 106] width 23 height 36
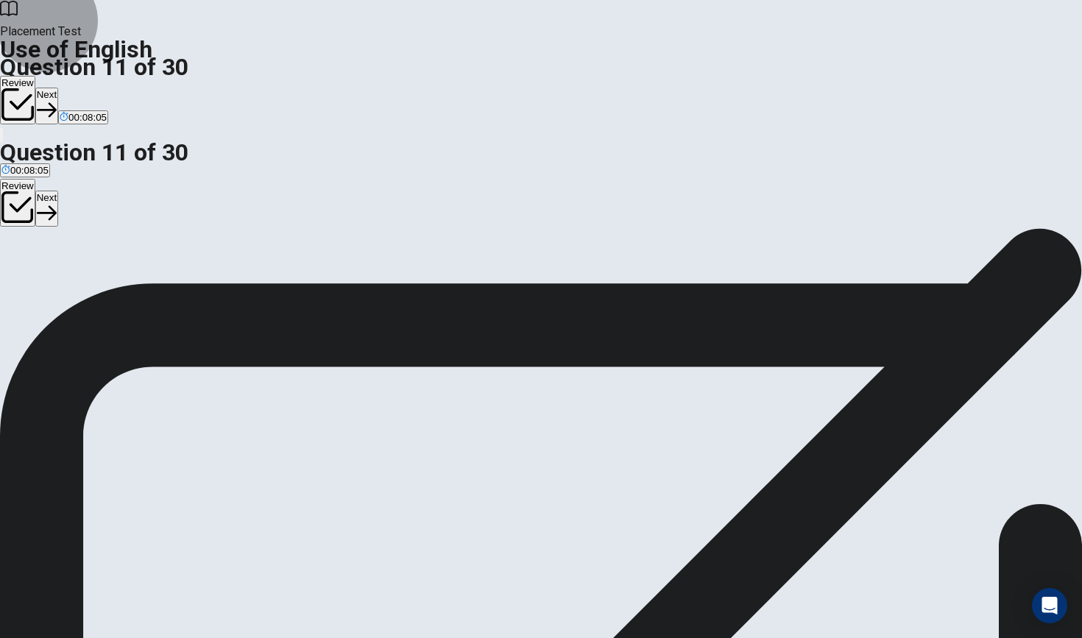
click at [58, 88] on button "Next" at bounding box center [46, 106] width 23 height 36
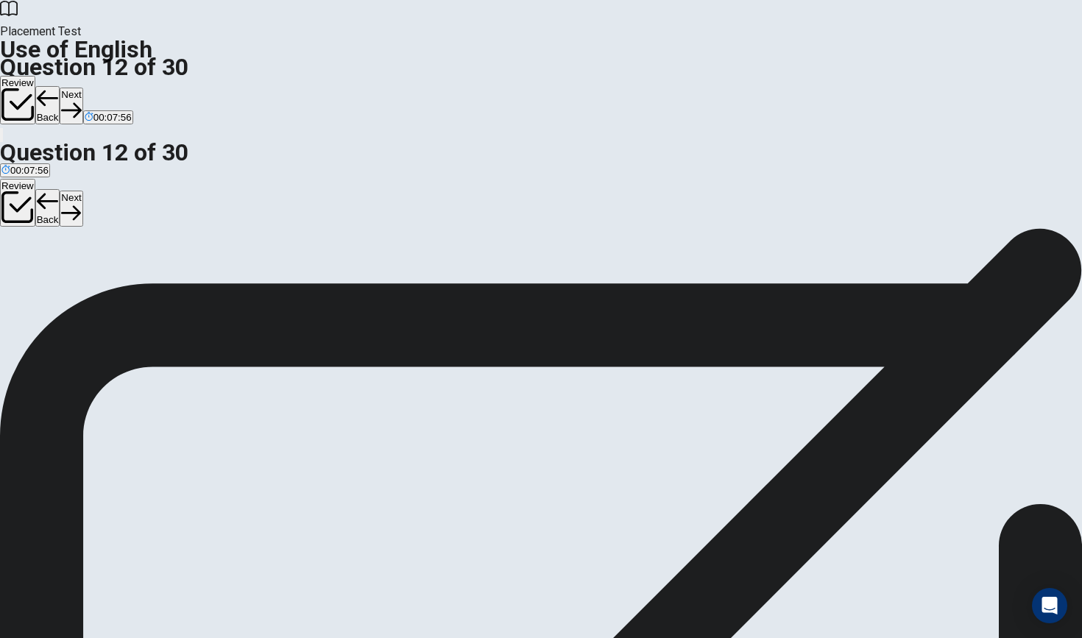
click at [81, 100] on icon "button" at bounding box center [71, 110] width 20 height 20
click at [81, 103] on icon "button" at bounding box center [71, 110] width 20 height 15
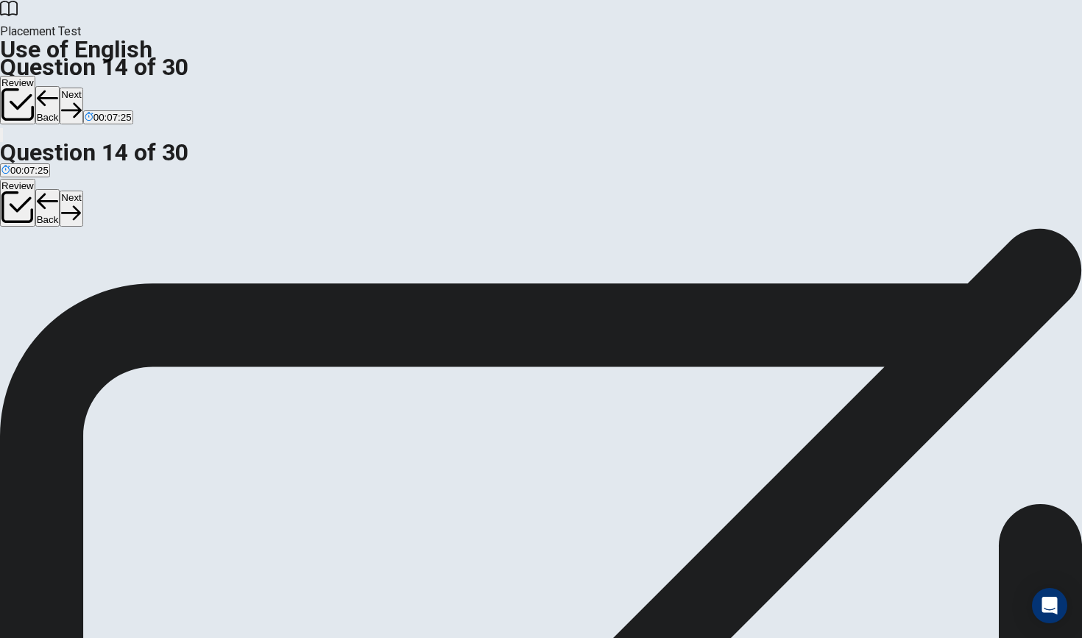
click at [82, 88] on button "Next" at bounding box center [71, 106] width 23 height 36
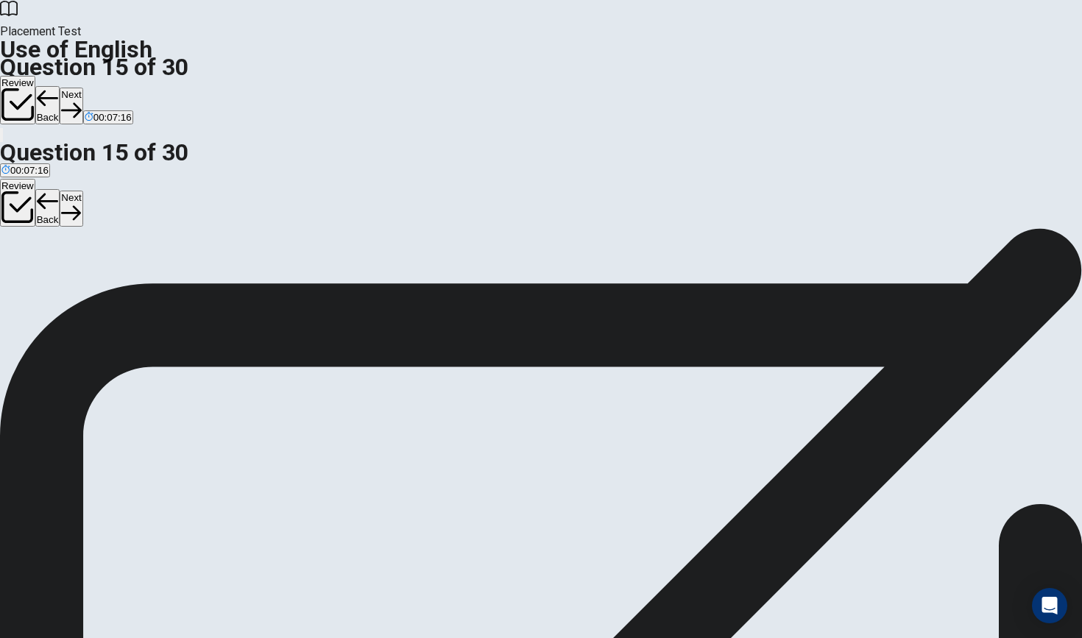
click at [82, 88] on button "Next" at bounding box center [71, 106] width 23 height 36
click at [58, 88] on button "Next" at bounding box center [46, 106] width 23 height 36
click at [82, 88] on button "Next" at bounding box center [71, 106] width 23 height 36
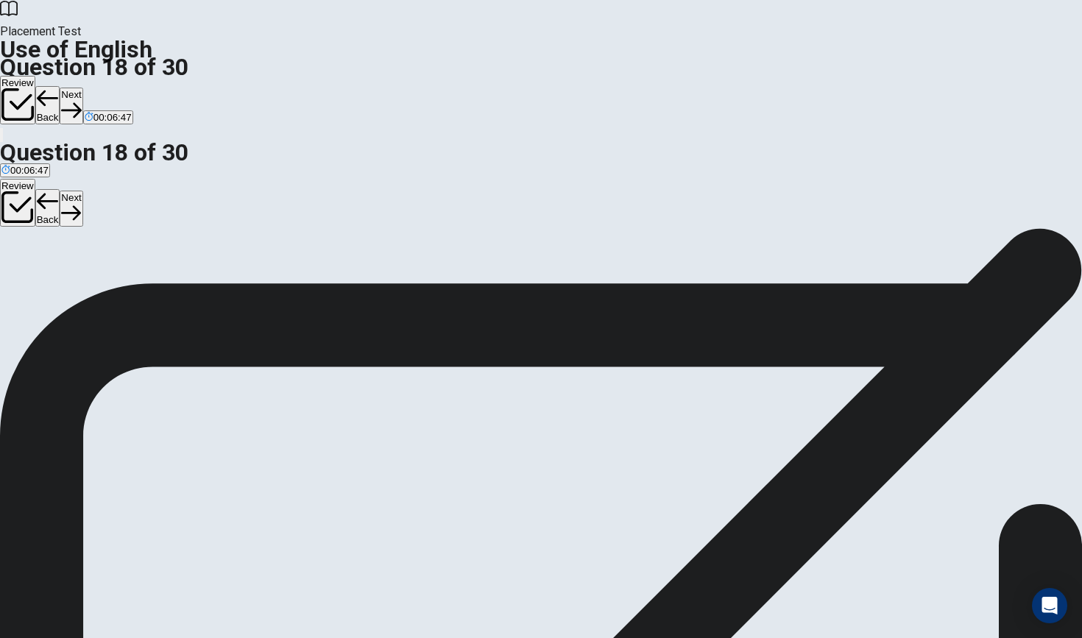
click at [82, 88] on button "Next" at bounding box center [71, 106] width 23 height 36
click at [81, 100] on icon "button" at bounding box center [71, 110] width 20 height 20
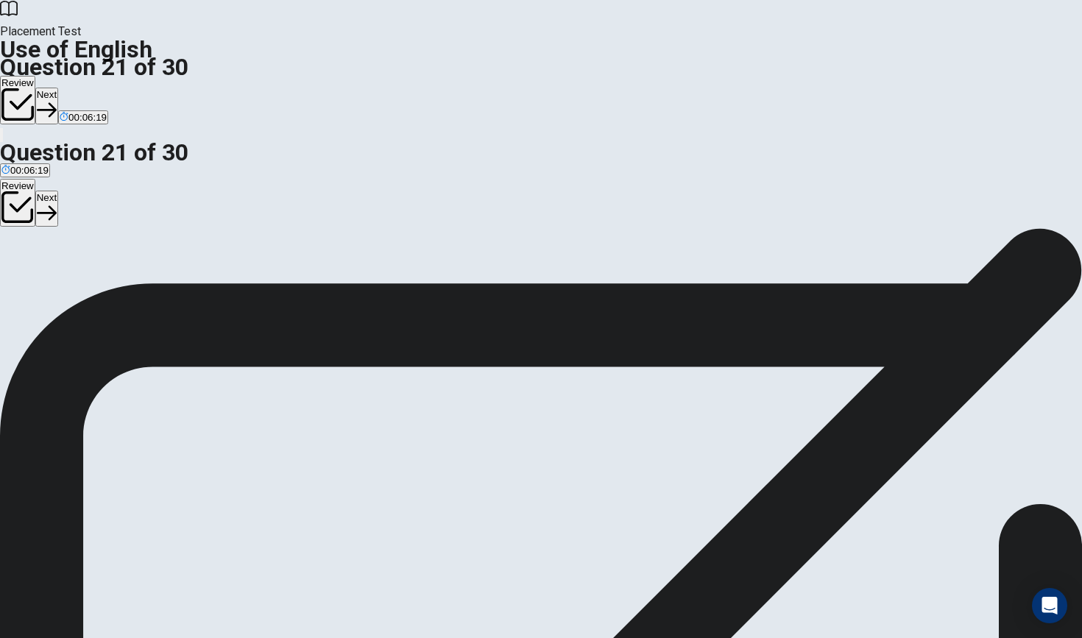
click at [58, 88] on button "Next" at bounding box center [46, 106] width 23 height 36
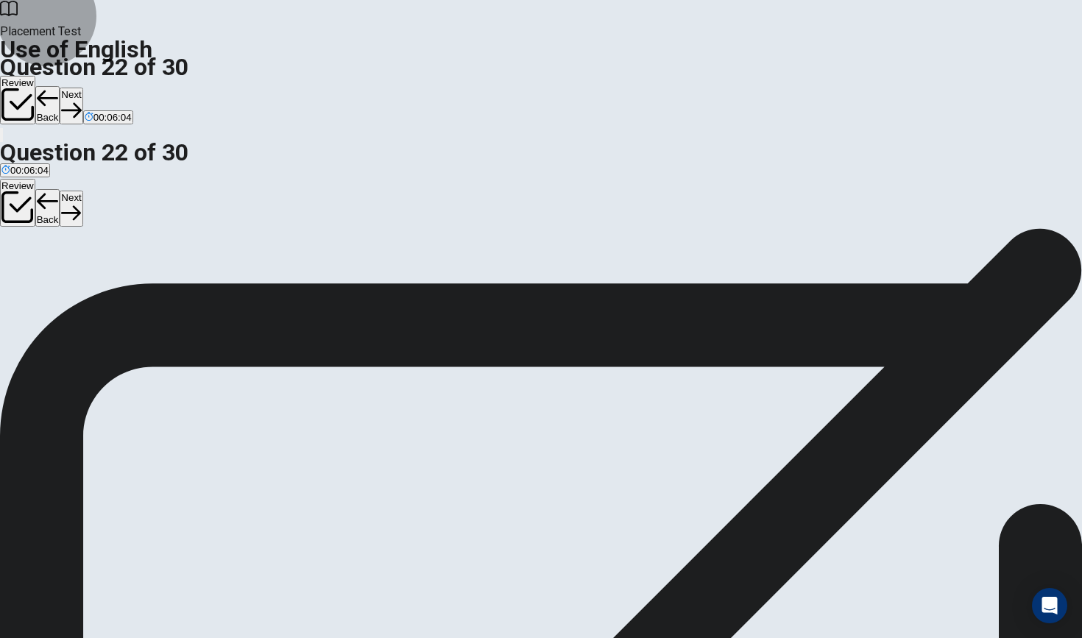
click at [81, 100] on icon "button" at bounding box center [71, 110] width 20 height 20
click at [82, 88] on button "Next" at bounding box center [71, 106] width 23 height 36
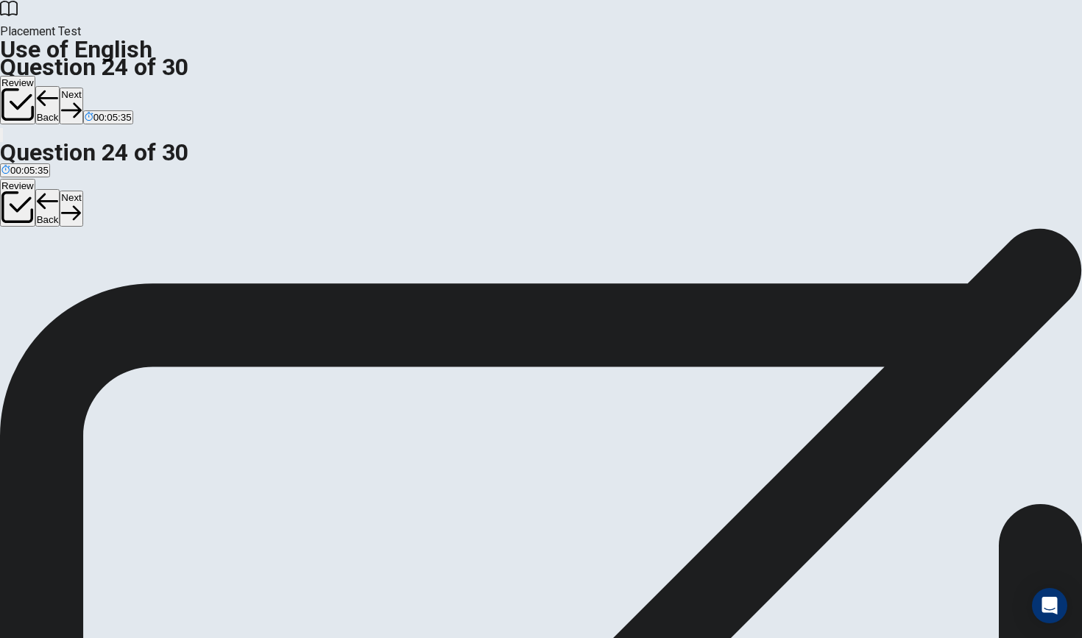
click at [82, 88] on button "Next" at bounding box center [71, 106] width 23 height 36
click at [81, 100] on icon "button" at bounding box center [71, 110] width 20 height 20
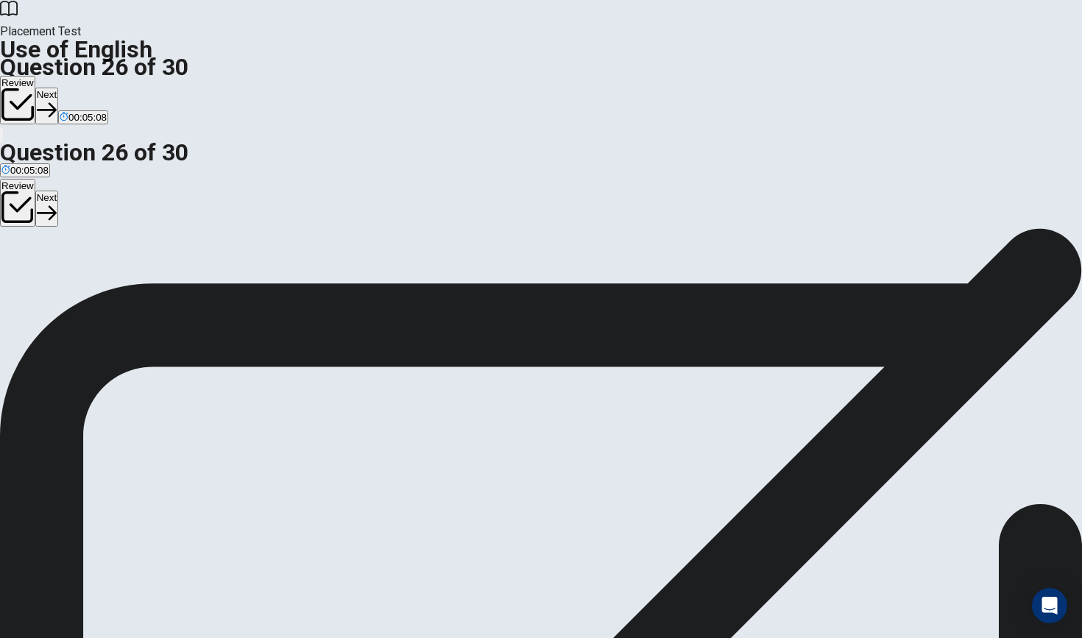
click at [58, 88] on button "Next" at bounding box center [46, 106] width 23 height 36
click at [82, 88] on button "Next" at bounding box center [71, 106] width 23 height 36
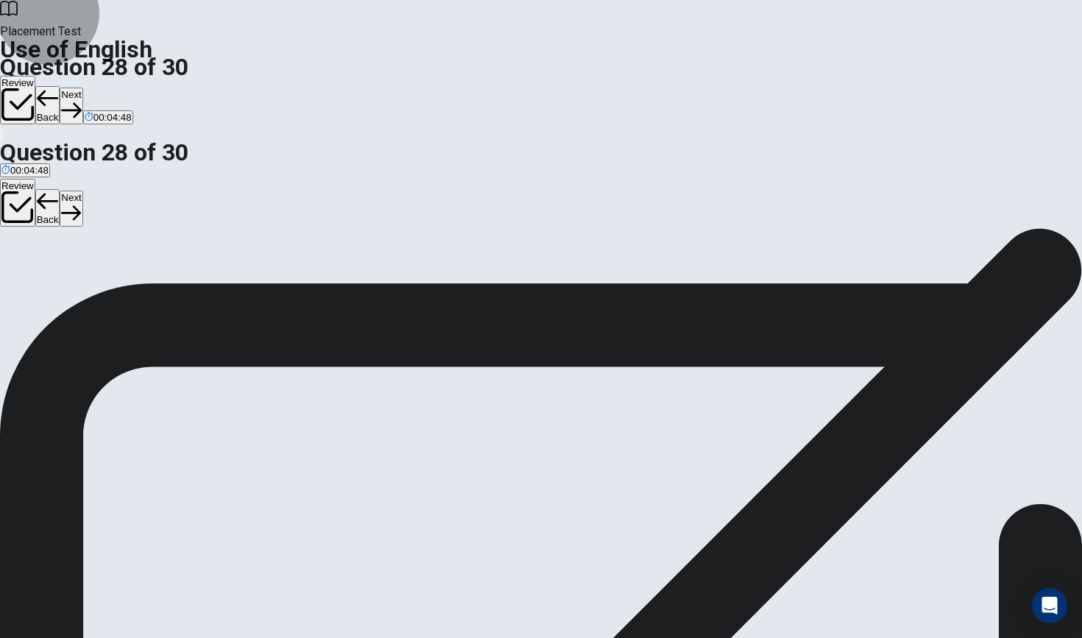
click at [81, 100] on icon "button" at bounding box center [71, 110] width 20 height 20
click at [82, 88] on button "Next" at bounding box center [71, 106] width 23 height 36
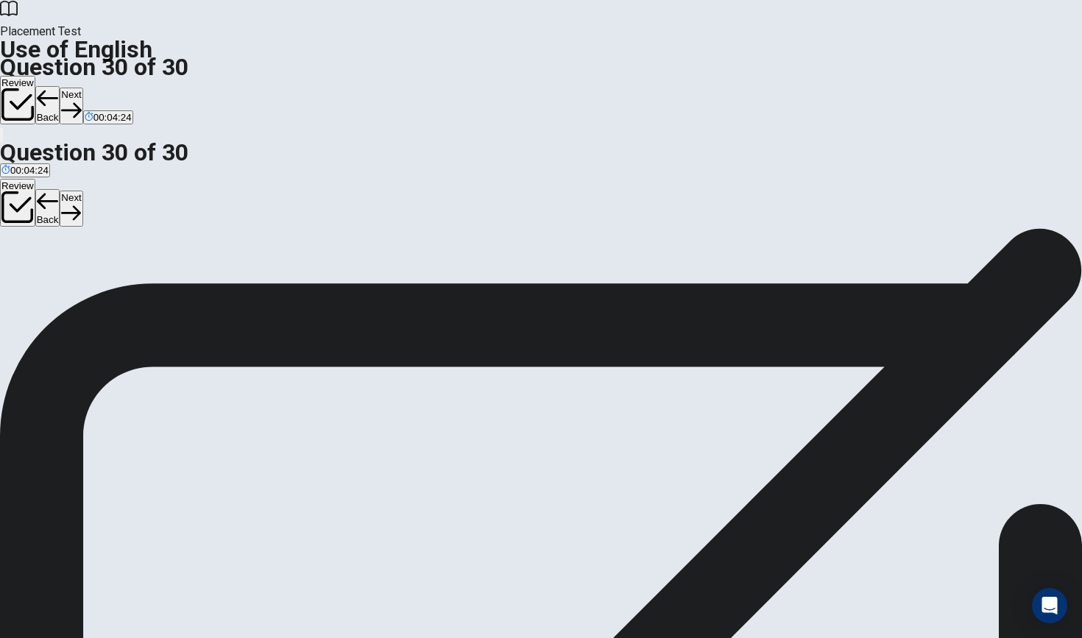
click at [82, 88] on button "Next" at bounding box center [71, 106] width 23 height 36
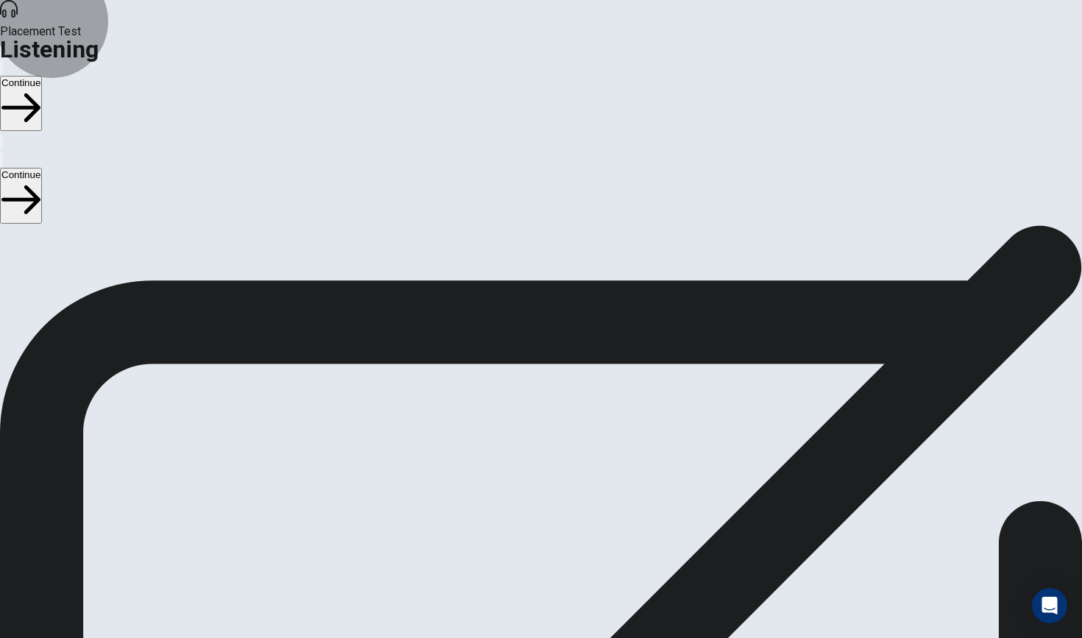
click at [42, 76] on button "Continue" at bounding box center [21, 103] width 42 height 55
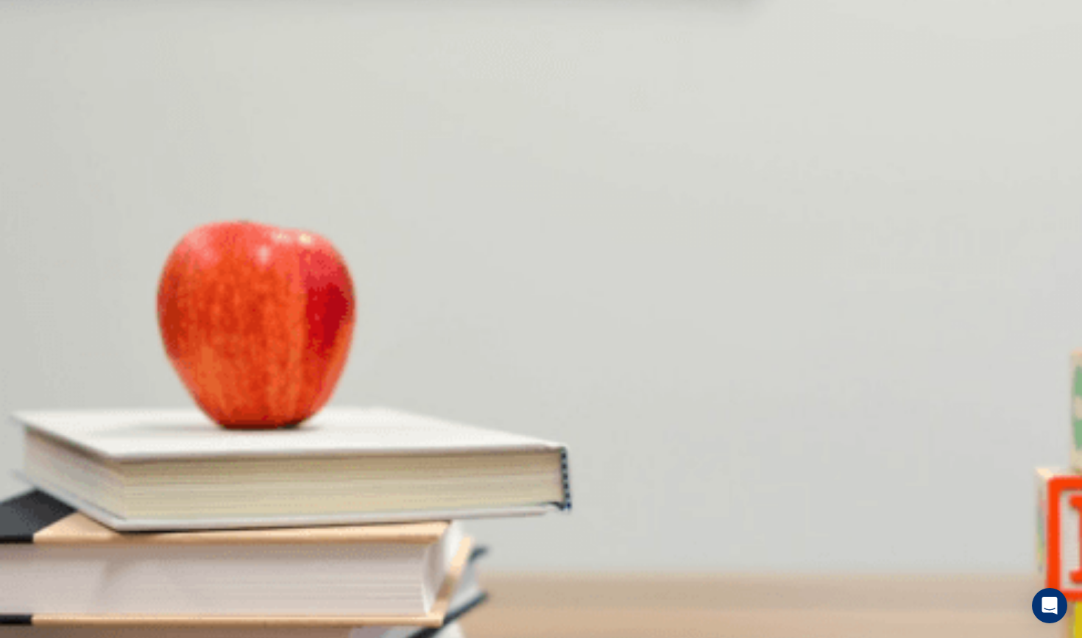
scroll to position [23, 0]
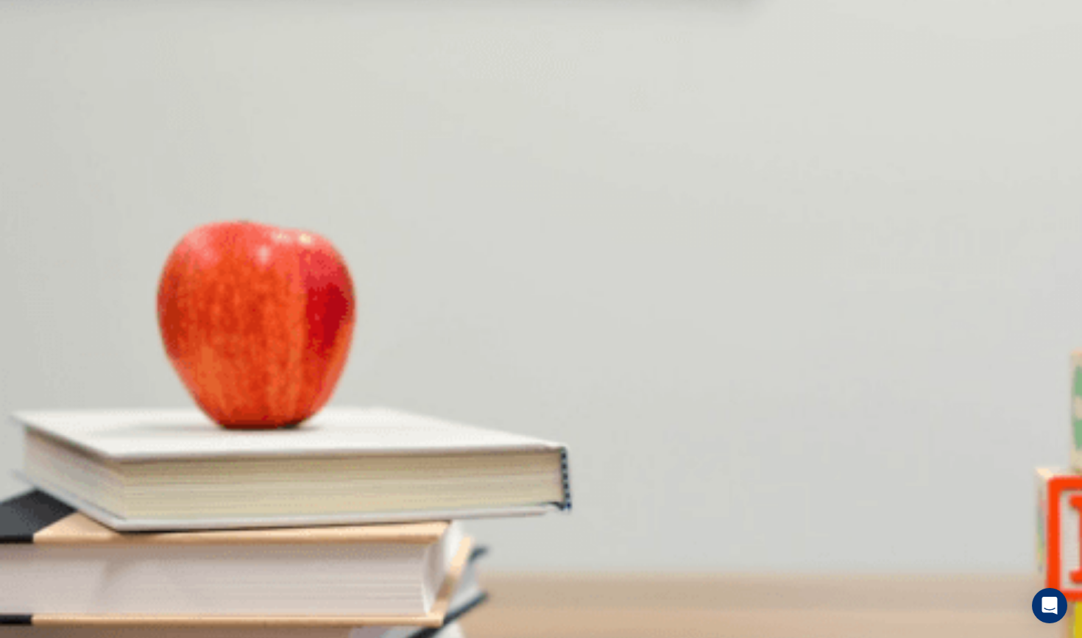
scroll to position [0, 0]
click at [42, 76] on button "Continue" at bounding box center [21, 103] width 42 height 55
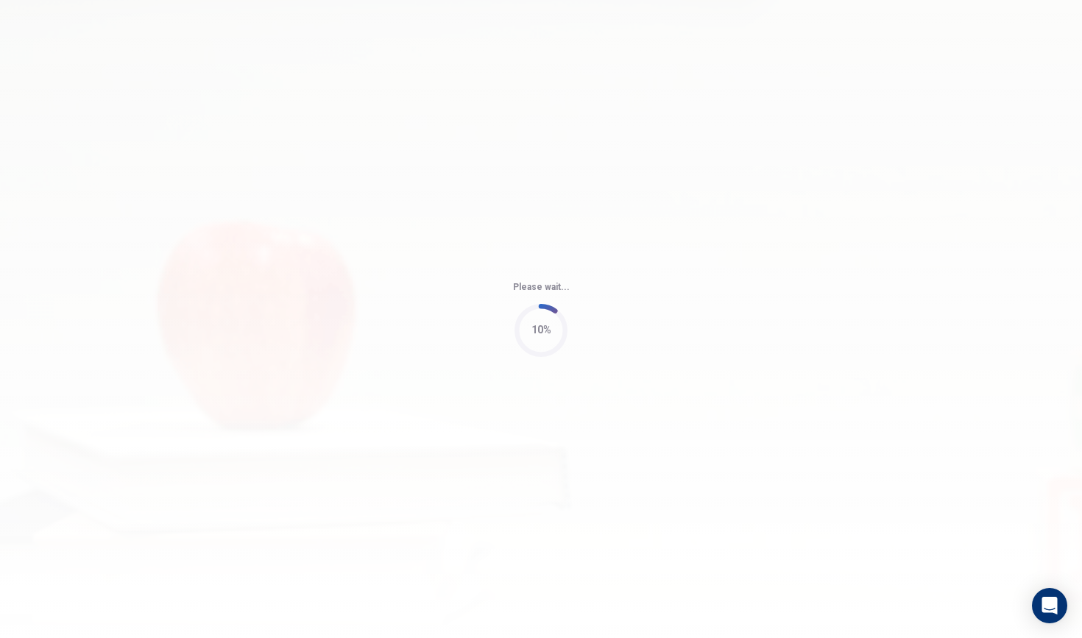
type input "69"
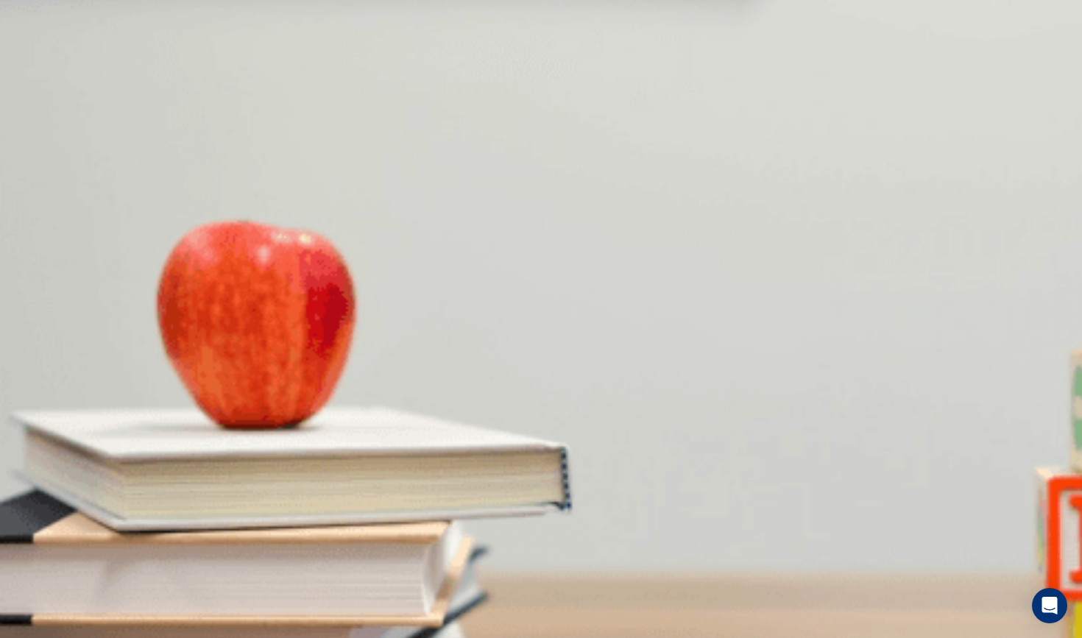
scroll to position [27, 0]
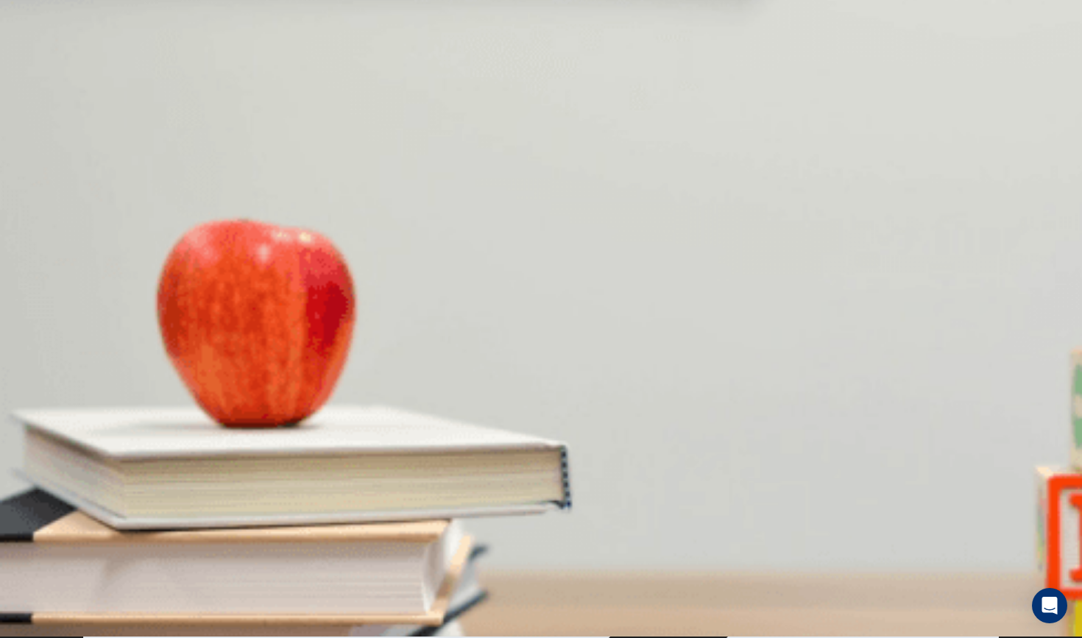
scroll to position [0, 0]
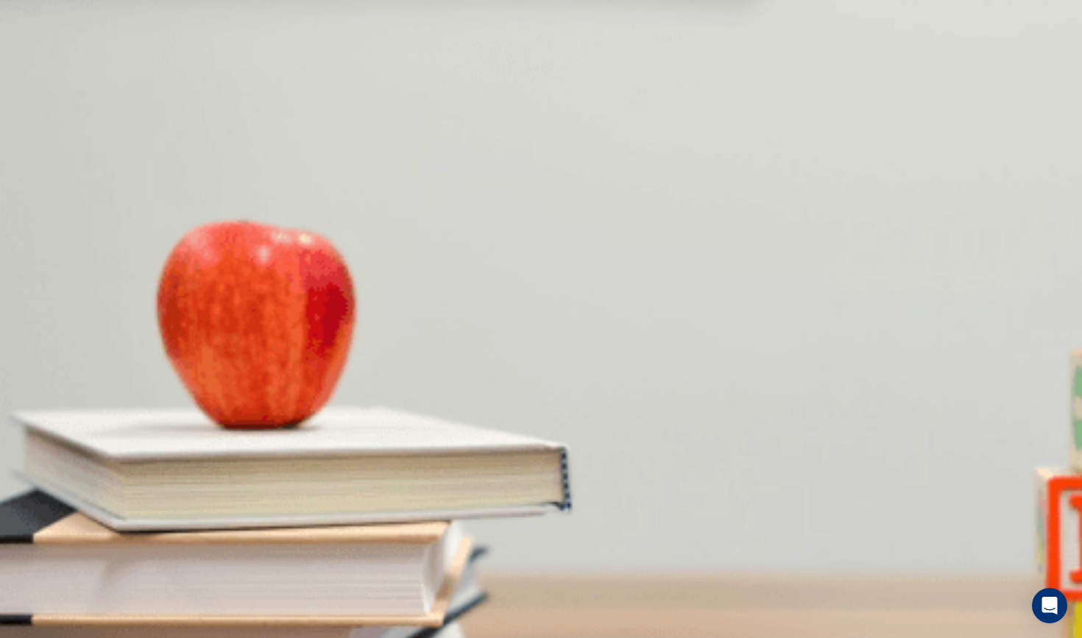
click at [42, 76] on button "Continue" at bounding box center [21, 103] width 42 height 55
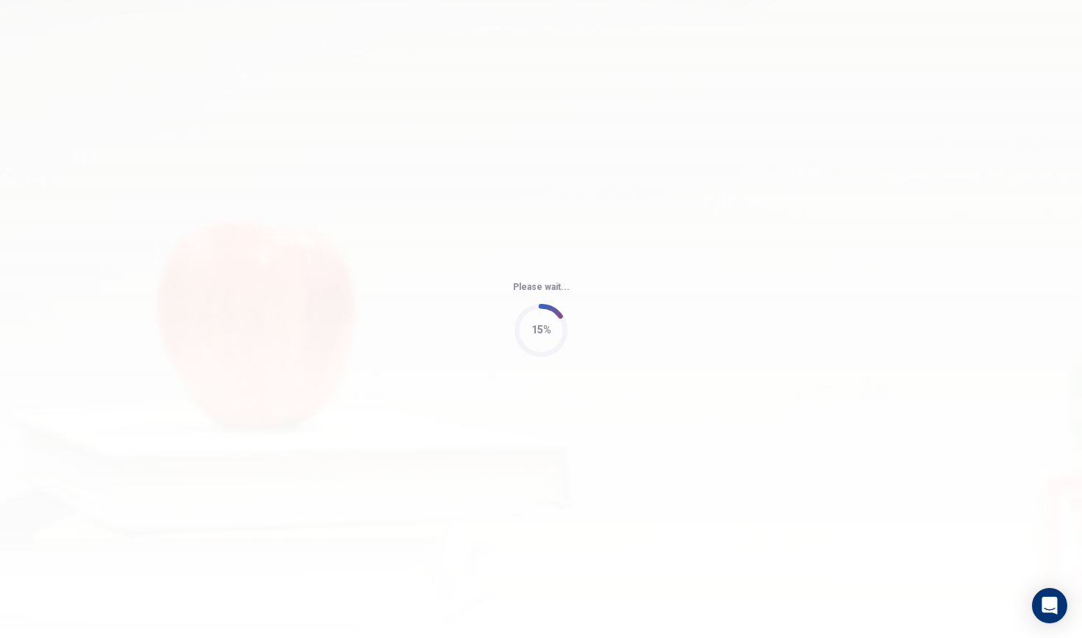
type input "60"
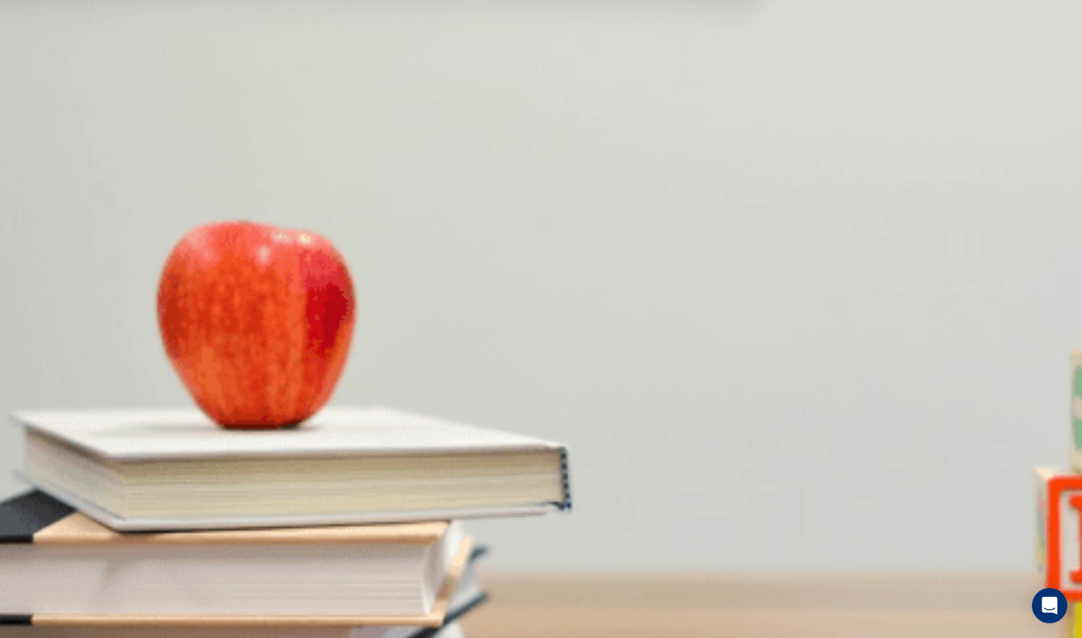
scroll to position [0, 0]
drag, startPoint x: 559, startPoint y: 155, endPoint x: 583, endPoint y: 157, distance: 24.3
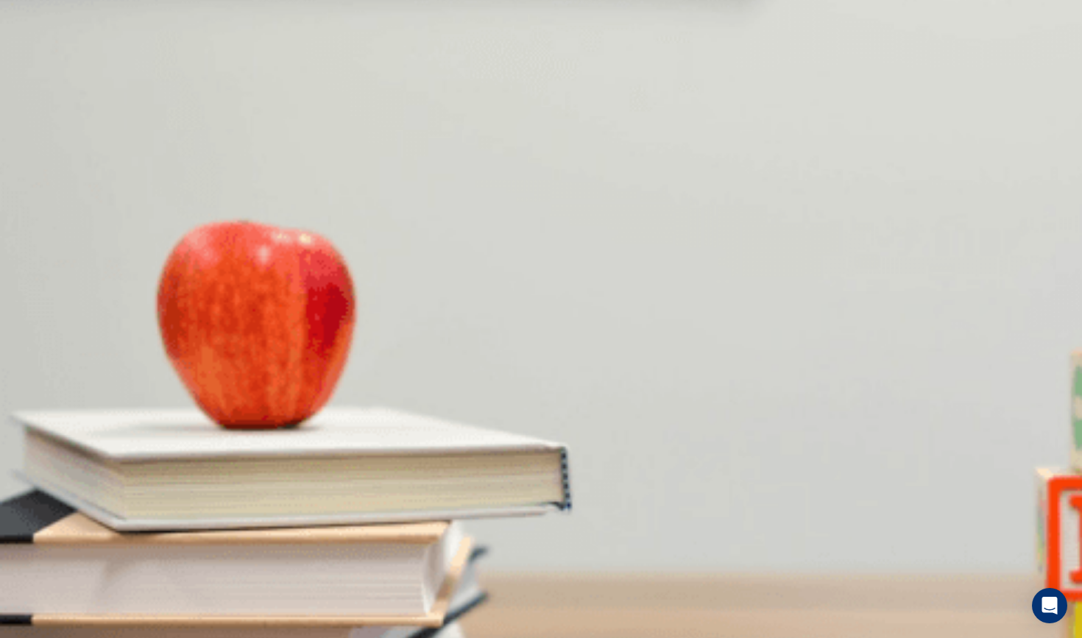
scroll to position [211, 0]
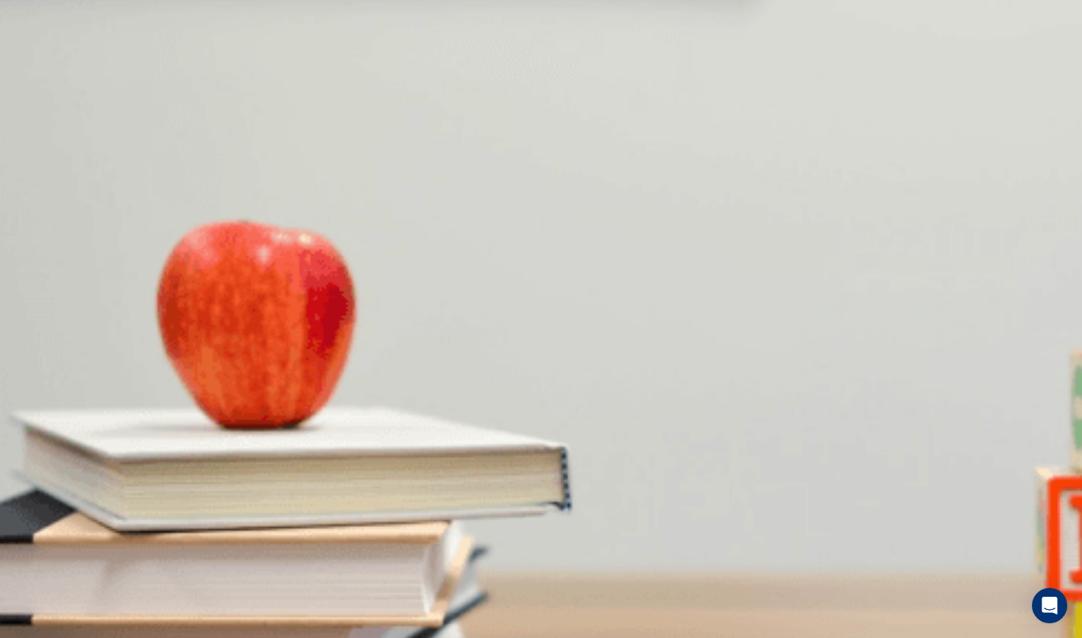
scroll to position [698, 0]
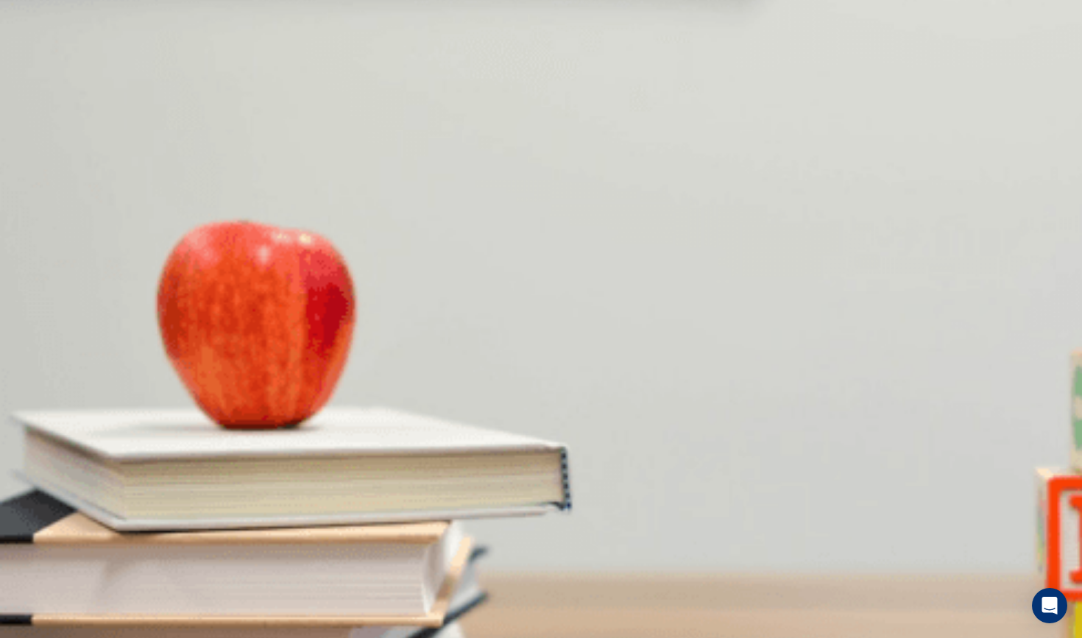
click at [42, 76] on button "Continue" at bounding box center [21, 103] width 42 height 55
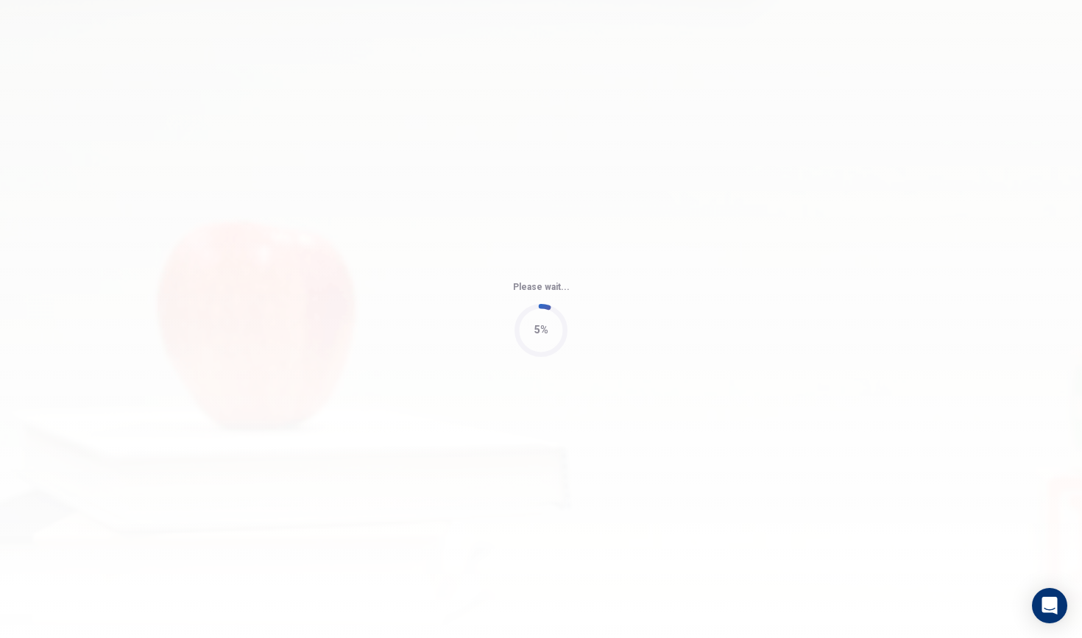
type input "53"
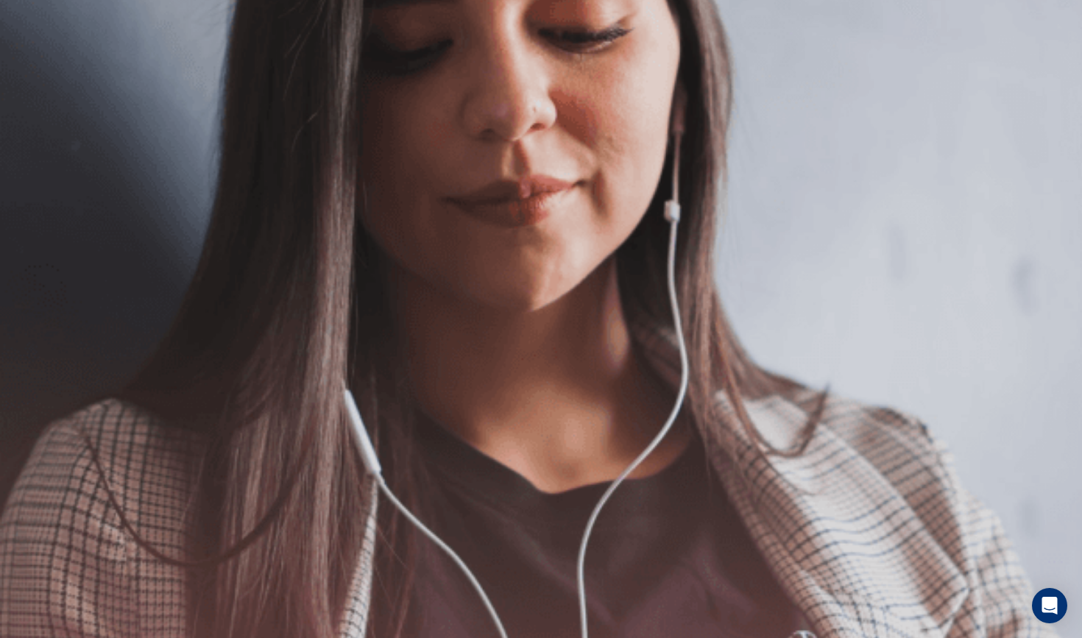
scroll to position [157, 0]
click at [42, 76] on button "Continue" at bounding box center [21, 103] width 42 height 55
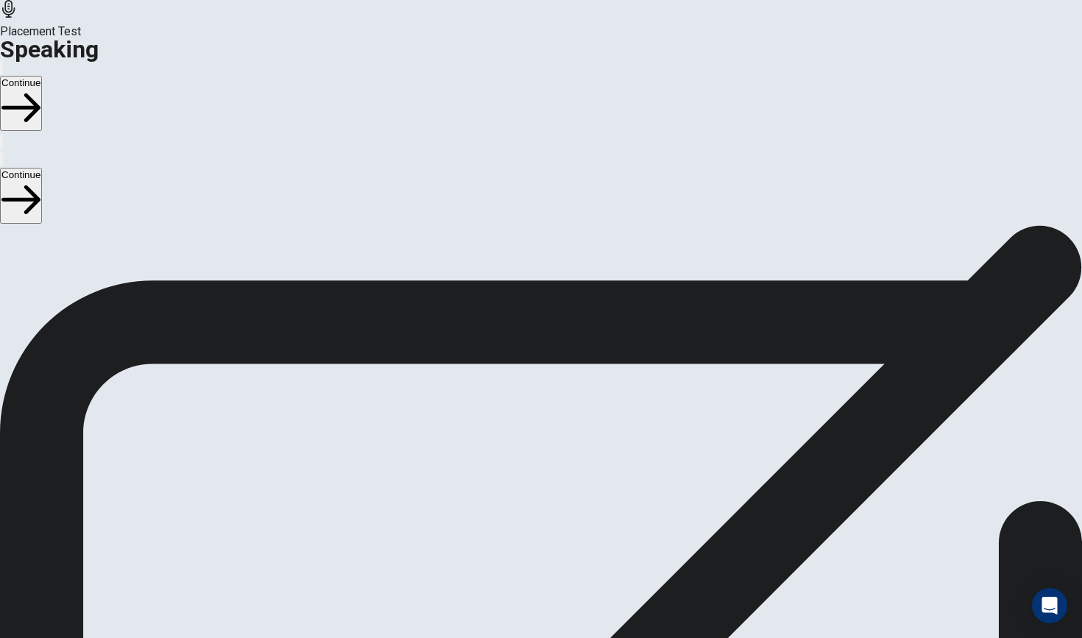
click at [42, 76] on button "Continue" at bounding box center [21, 103] width 42 height 55
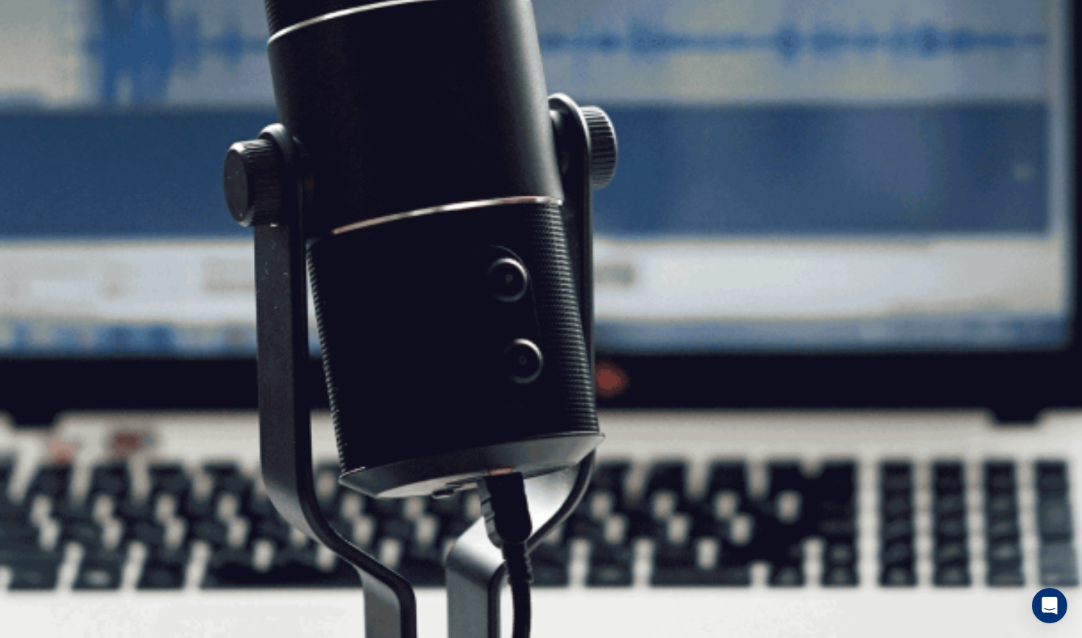
click at [42, 76] on button "Continue" at bounding box center [21, 103] width 42 height 55
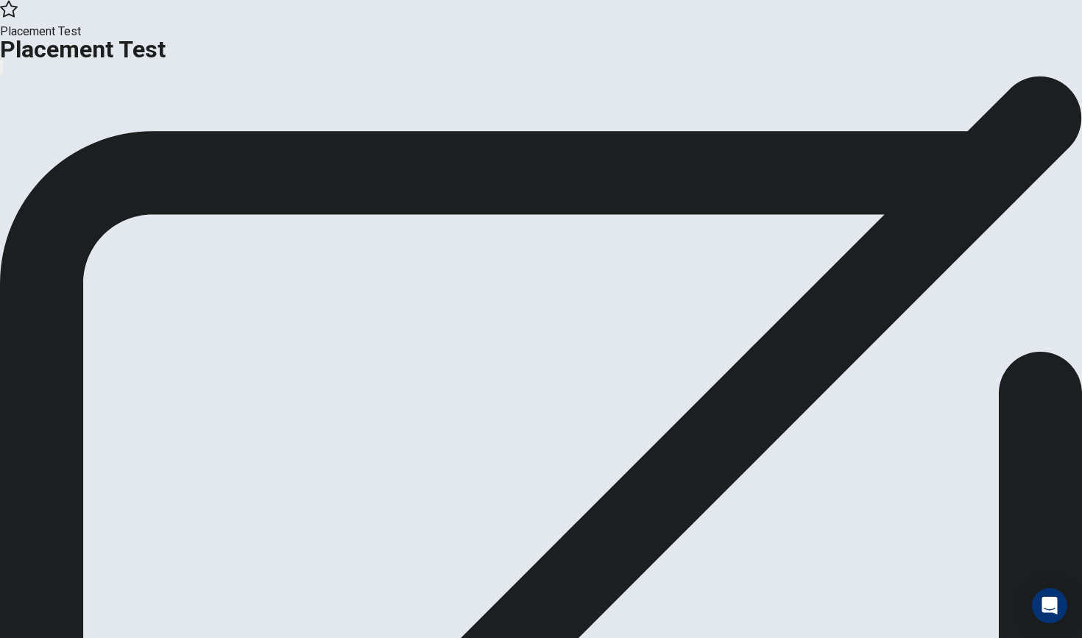
scroll to position [0, 0]
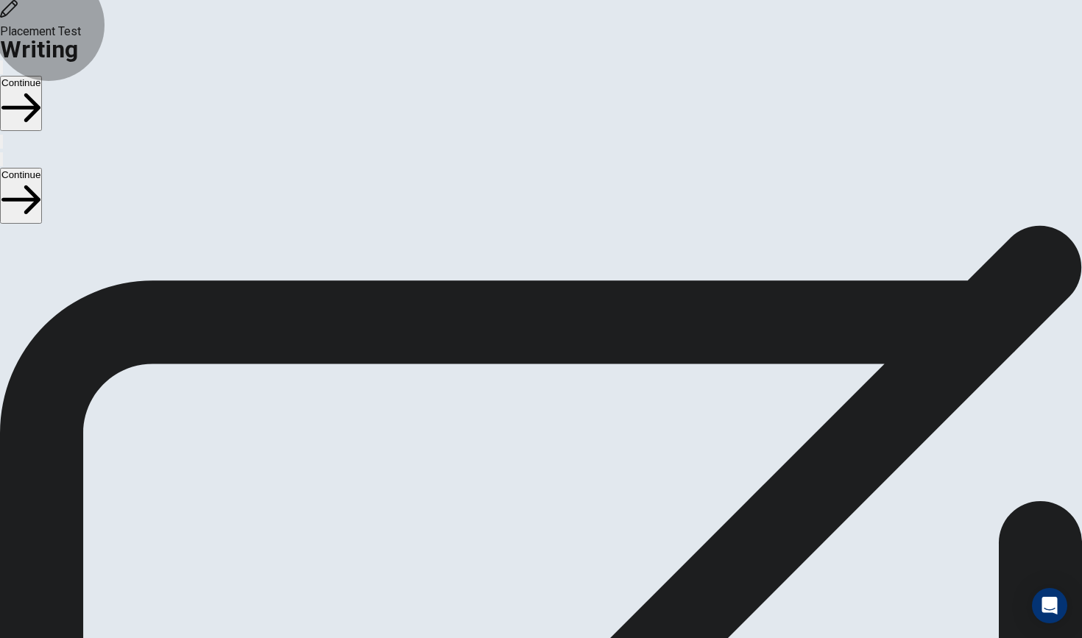
click at [42, 76] on button "Continue" at bounding box center [21, 103] width 42 height 55
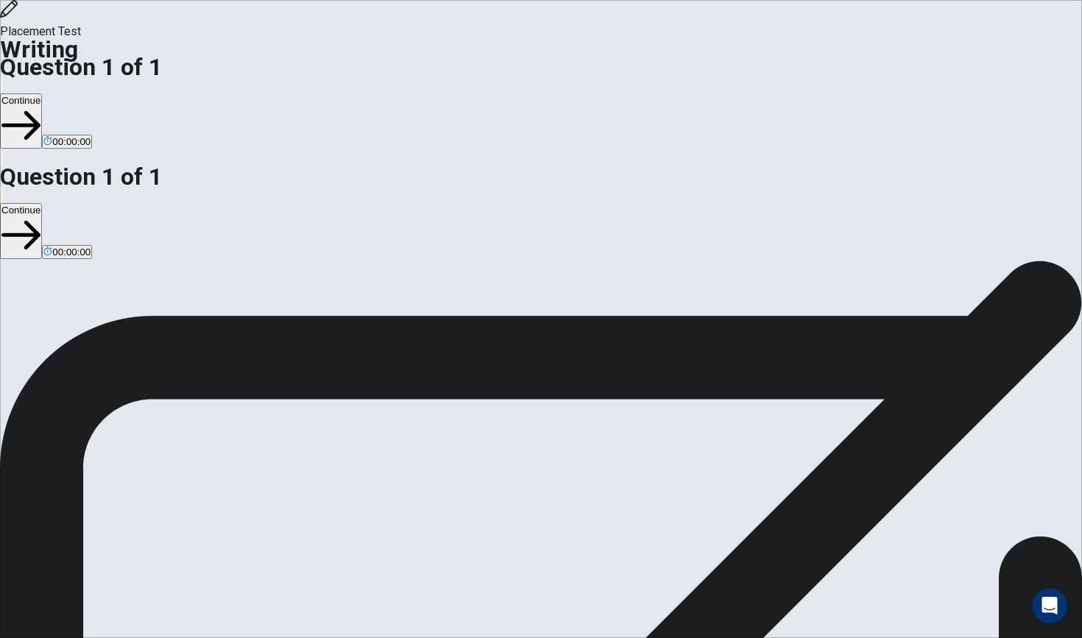
type textarea "When I was young my parents planed a surprise for me at my 7th birthday.I remen…"
